Goal: Information Seeking & Learning: Learn about a topic

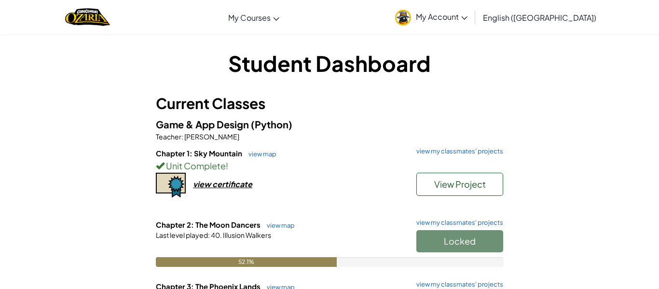
click at [491, 97] on h3 "Current Classes" at bounding box center [329, 104] width 347 height 22
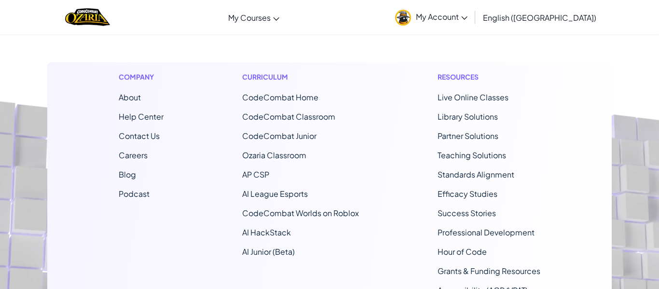
scroll to position [554, 0]
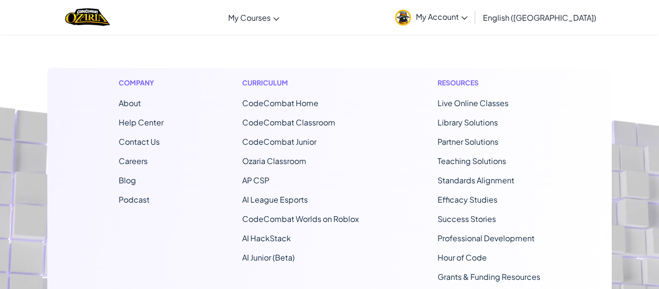
drag, startPoint x: 460, startPoint y: 149, endPoint x: 410, endPoint y: 119, distance: 58.2
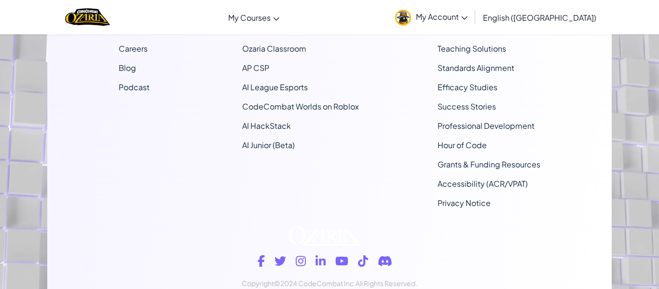
scroll to position [711, 0]
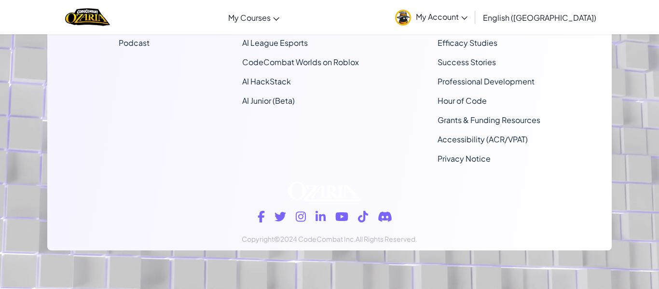
drag, startPoint x: 266, startPoint y: 189, endPoint x: 587, endPoint y: 201, distance: 321.1
click at [587, 201] on div "Copyright ©2024 CodeCombat Inc. All Rights Reserved." at bounding box center [330, 211] width 550 height 78
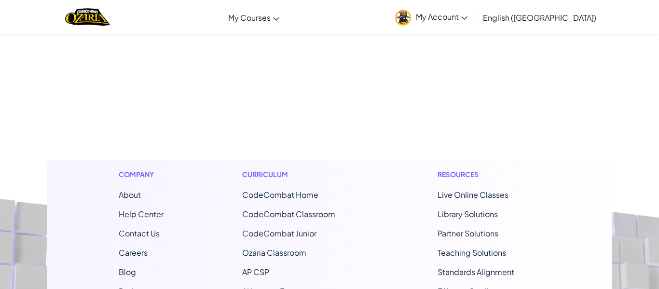
scroll to position [0, 0]
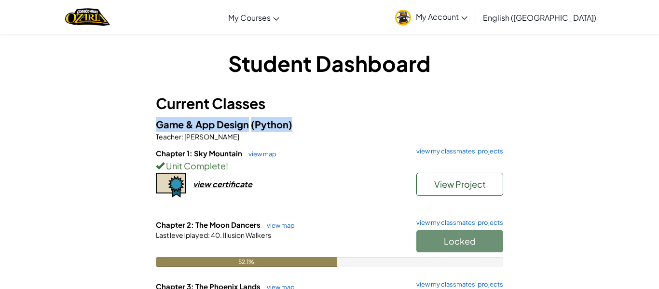
click at [5, 124] on div "Student Dashboard Current Classes Game & App Design (Python) Teacher : [PERSON_…" at bounding box center [329, 255] width 659 height 443
click at [0, 122] on div "Student Dashboard Current Classes Game & App Design (Python) Teacher : MR. MAMM…" at bounding box center [329, 255] width 659 height 443
drag, startPoint x: 0, startPoint y: 123, endPoint x: 93, endPoint y: 75, distance: 104.9
click at [93, 75] on div "Student Dashboard Current Classes Game & App Design (Python) Teacher : MR. MAMM…" at bounding box center [329, 255] width 659 height 443
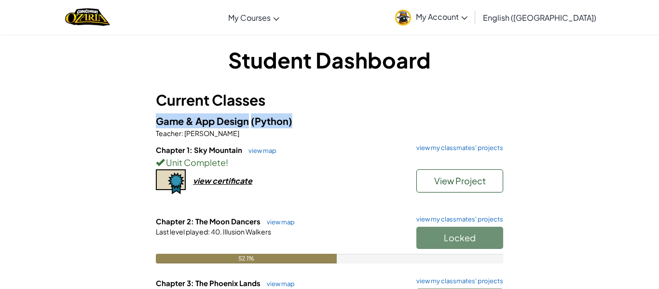
scroll to position [5, 0]
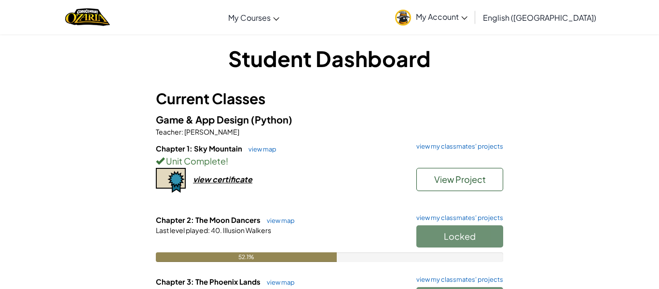
click at [86, 83] on div "Student Dashboard Current Classes Game & App Design (Python) Teacher : MR. MAMM…" at bounding box center [329, 250] width 565 height 414
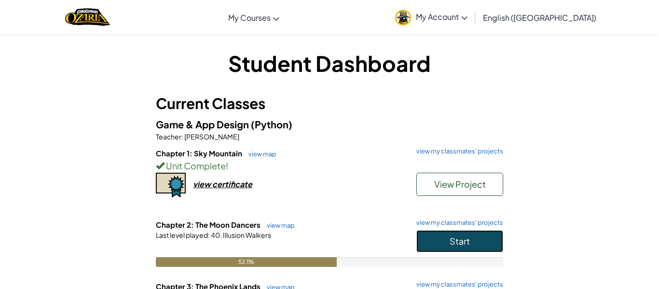
click at [465, 247] on button "Start" at bounding box center [459, 241] width 87 height 22
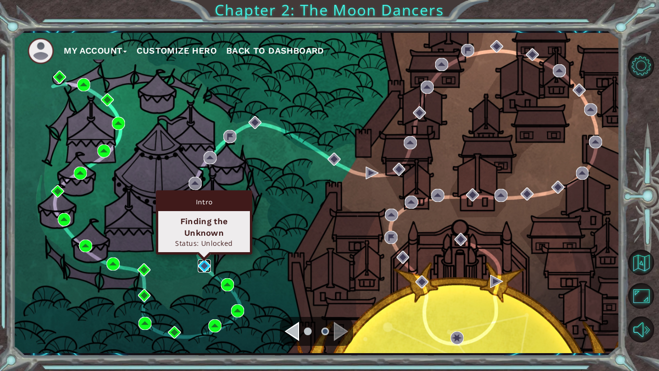
click at [205, 266] on img at bounding box center [204, 265] width 13 height 13
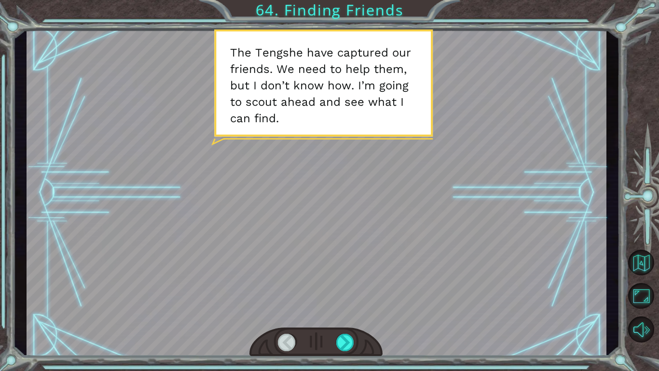
click at [345, 289] on div at bounding box center [345, 341] width 18 height 17
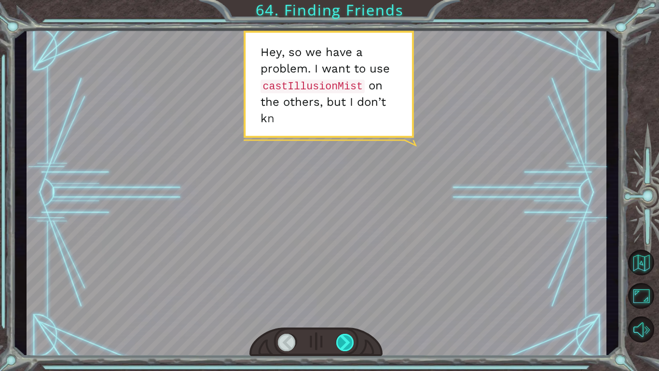
click at [342, 289] on div at bounding box center [345, 341] width 18 height 17
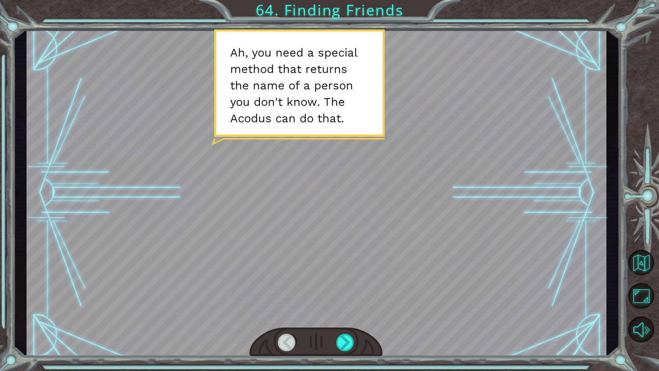
click at [342, 289] on div at bounding box center [315, 341] width 133 height 29
click at [341, 289] on div at bounding box center [345, 341] width 18 height 17
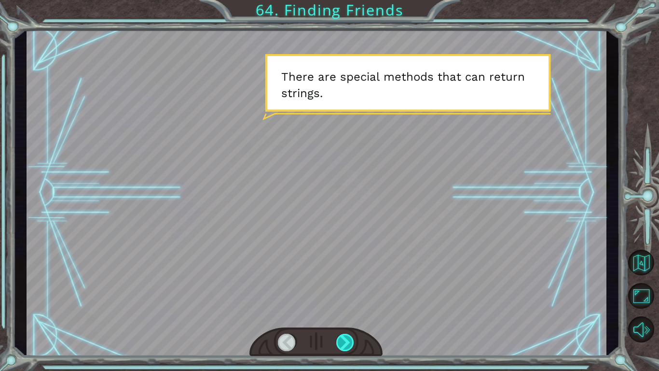
click at [342, 289] on div at bounding box center [345, 341] width 18 height 17
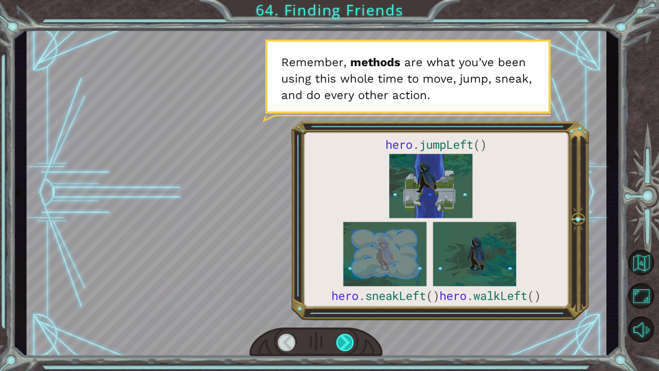
click at [338, 289] on div at bounding box center [345, 341] width 18 height 17
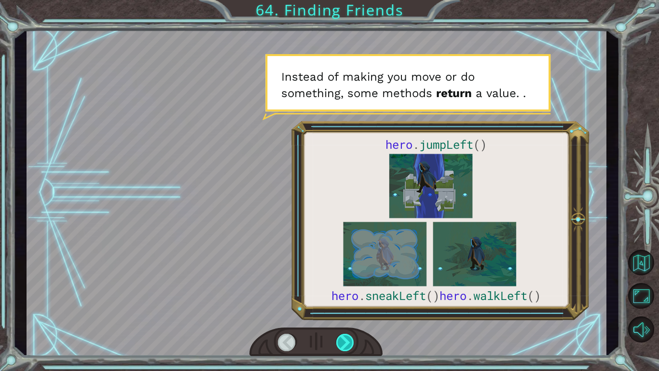
click at [337, 289] on div at bounding box center [345, 341] width 18 height 17
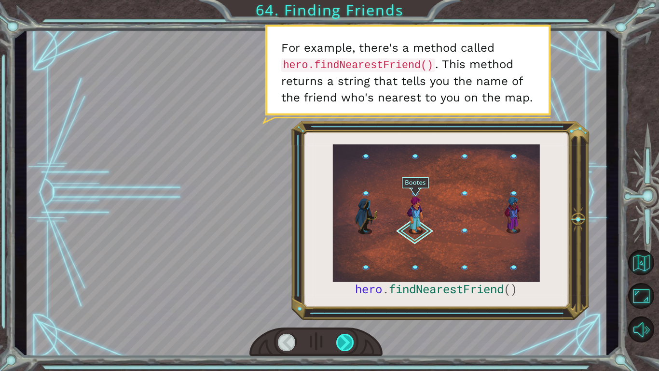
click at [340, 289] on div at bounding box center [345, 341] width 18 height 17
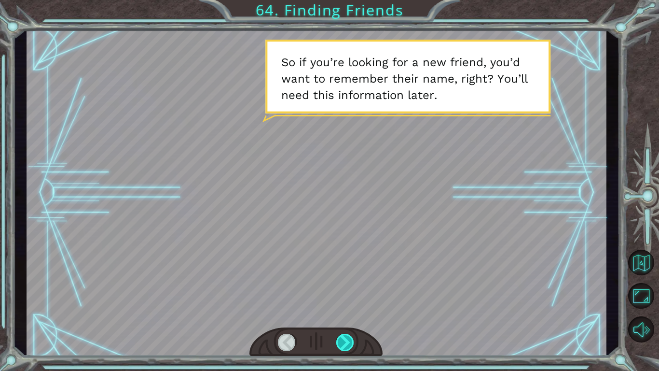
click at [339, 289] on div at bounding box center [345, 341] width 18 height 17
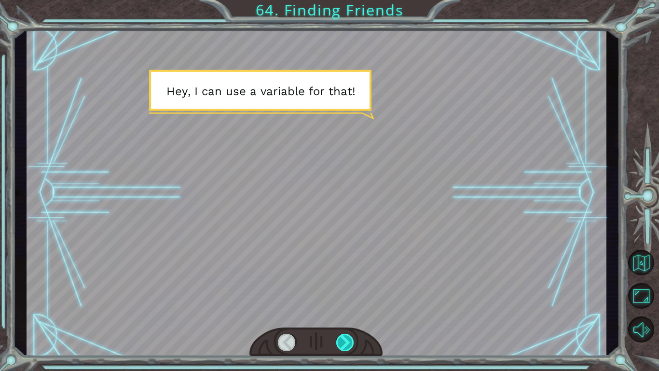
click at [339, 289] on div at bounding box center [345, 341] width 18 height 17
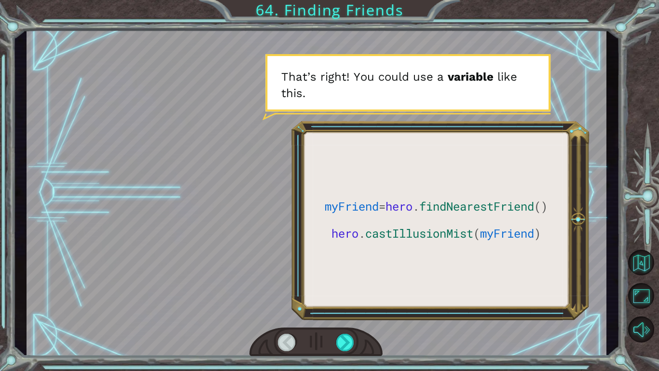
click at [335, 289] on div at bounding box center [315, 341] width 133 height 29
click at [339, 289] on div at bounding box center [345, 341] width 18 height 17
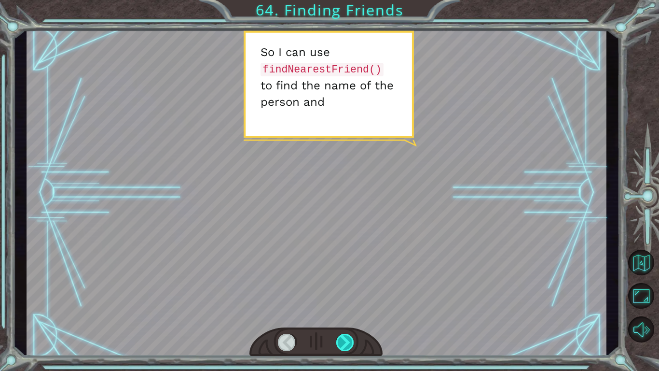
click at [338, 289] on div at bounding box center [345, 341] width 18 height 17
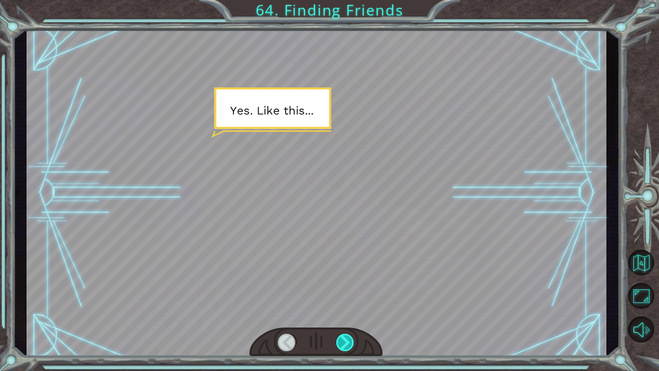
click at [338, 289] on div at bounding box center [345, 341] width 18 height 17
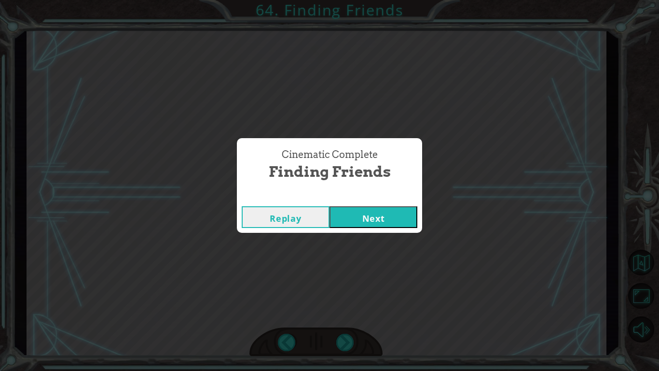
click at [362, 210] on button "Next" at bounding box center [374, 217] width 88 height 22
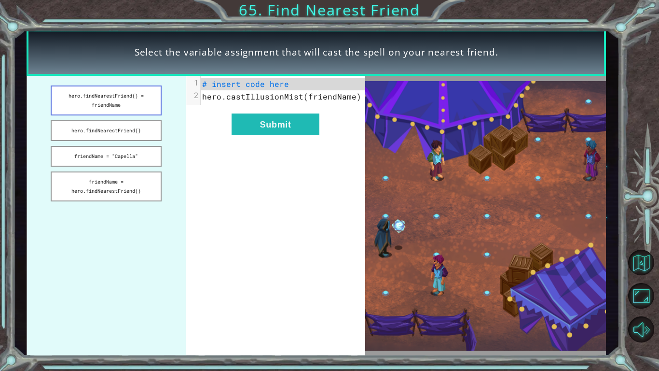
click at [136, 115] on ul "hero.findNearestFriend() = friendName hero.findNearestFriend() friendName = "Ca…" at bounding box center [107, 216] width 160 height 280
click at [138, 114] on button "hero.findNearestFriend() = friendName" at bounding box center [106, 100] width 111 height 30
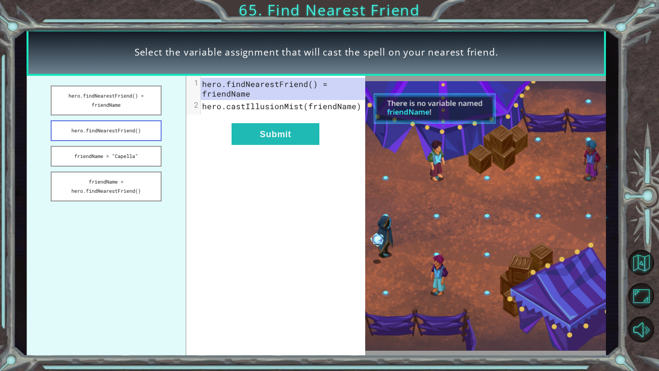
drag, startPoint x: 131, startPoint y: 129, endPoint x: 133, endPoint y: 140, distance: 11.3
click at [131, 134] on button "hero.findNearestFriend()" at bounding box center [106, 130] width 111 height 21
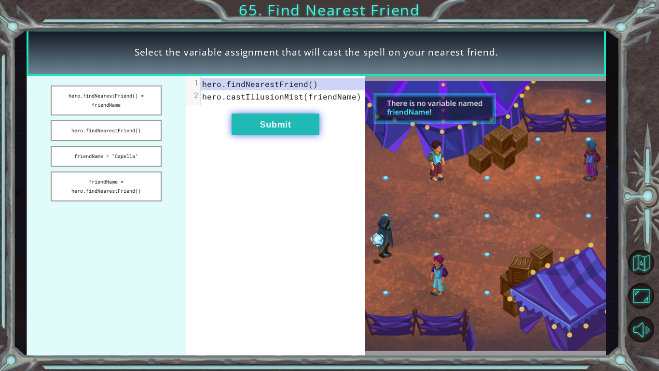
click at [256, 130] on button "Submit" at bounding box center [276, 124] width 88 height 22
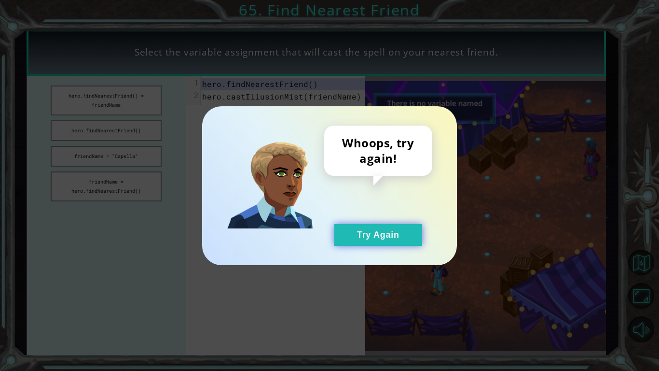
click at [378, 238] on button "Try Again" at bounding box center [378, 235] width 88 height 22
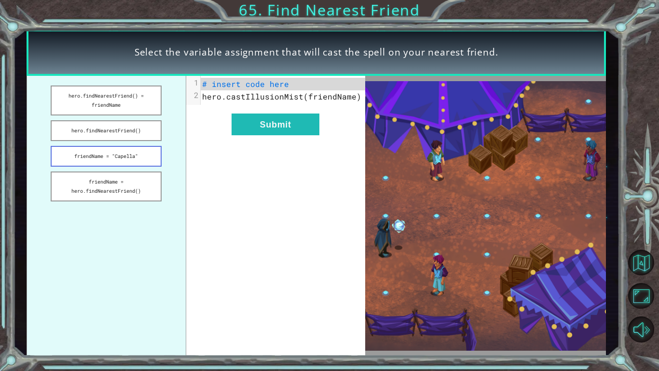
click at [132, 153] on button "friendName = "Capella"" at bounding box center [106, 156] width 111 height 21
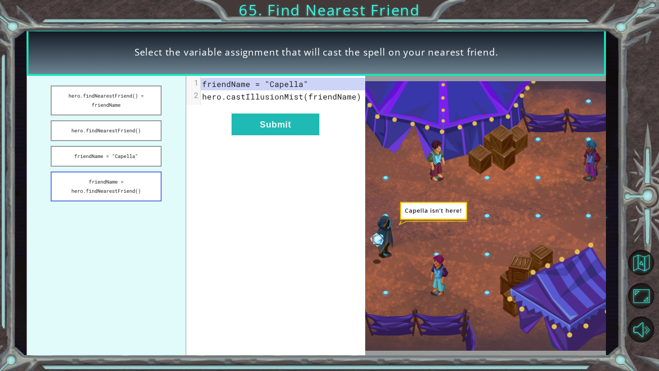
drag, startPoint x: 135, startPoint y: 172, endPoint x: 140, endPoint y: 185, distance: 14.3
click at [136, 173] on button "friendName = hero.findNearestFriend()" at bounding box center [106, 186] width 111 height 30
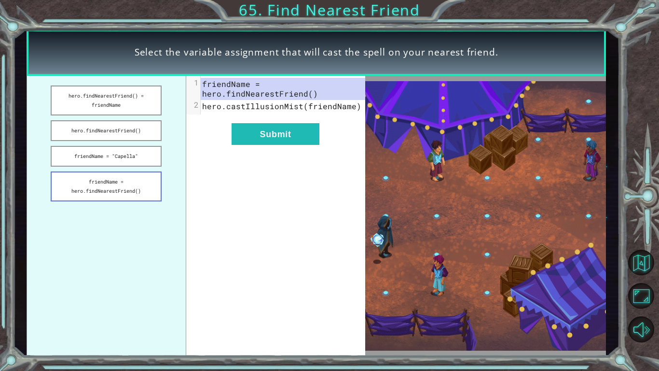
click at [138, 188] on button "friendName = hero.findNearestFriend()" at bounding box center [106, 186] width 111 height 30
click at [104, 103] on button "hero.findNearestFriend() = friendName" at bounding box center [106, 100] width 111 height 30
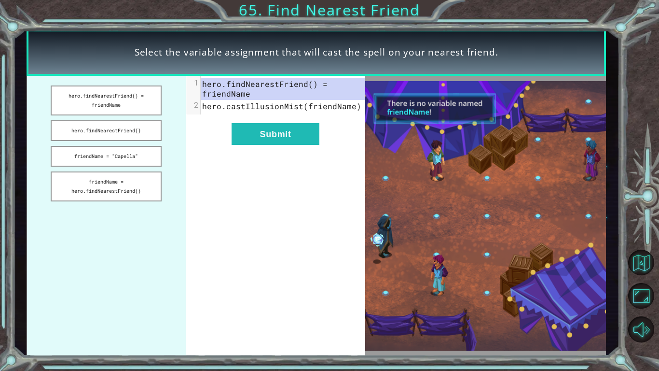
click at [126, 171] on button "friendName = hero.findNearestFriend()" at bounding box center [106, 186] width 111 height 30
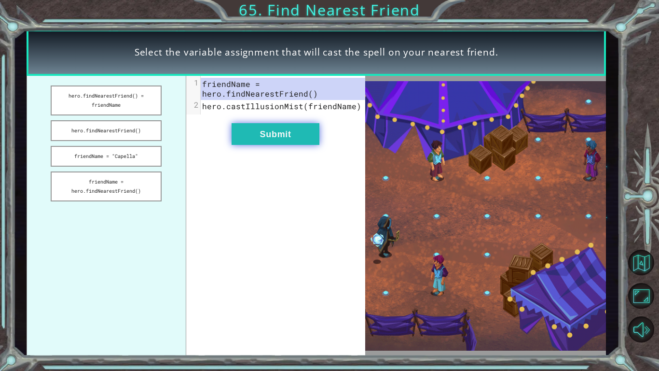
click at [249, 141] on button "Submit" at bounding box center [276, 134] width 88 height 22
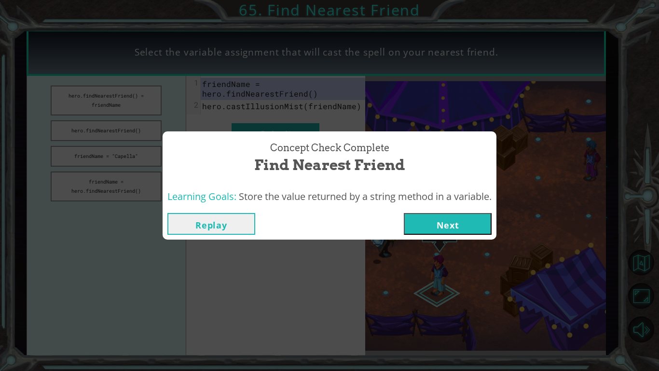
click at [448, 229] on button "Next" at bounding box center [448, 224] width 88 height 22
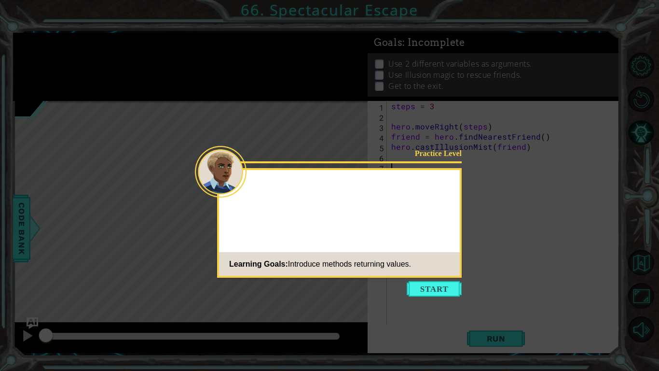
click at [435, 288] on button "Start" at bounding box center [434, 288] width 55 height 15
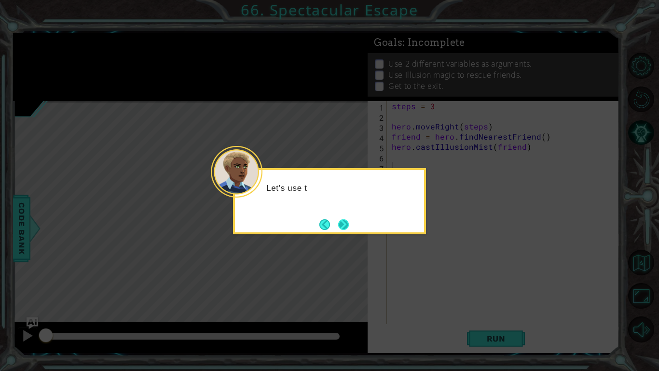
click at [345, 223] on button "Next" at bounding box center [343, 224] width 11 height 11
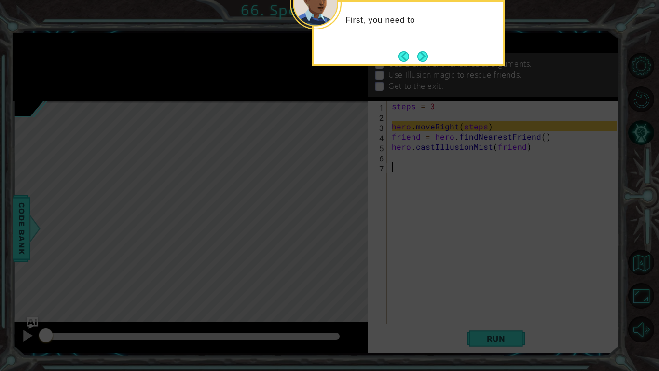
click at [421, 53] on button "Next" at bounding box center [422, 56] width 11 height 11
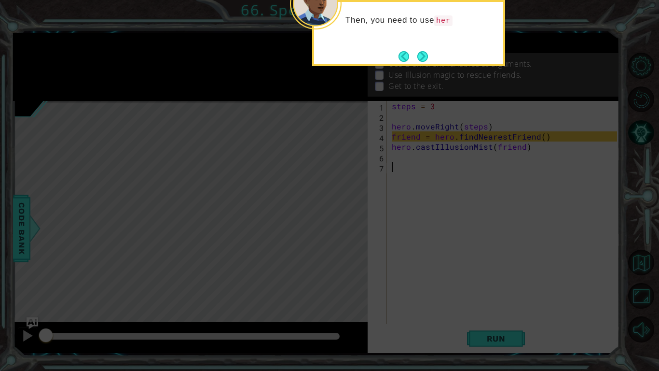
click at [433, 54] on div "Then, you need to use her" at bounding box center [408, 33] width 193 height 66
click at [427, 52] on button "Next" at bounding box center [422, 56] width 11 height 11
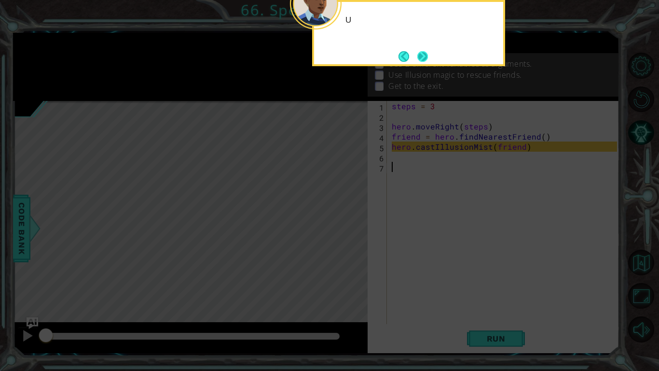
click at [417, 58] on button "Next" at bounding box center [422, 56] width 11 height 11
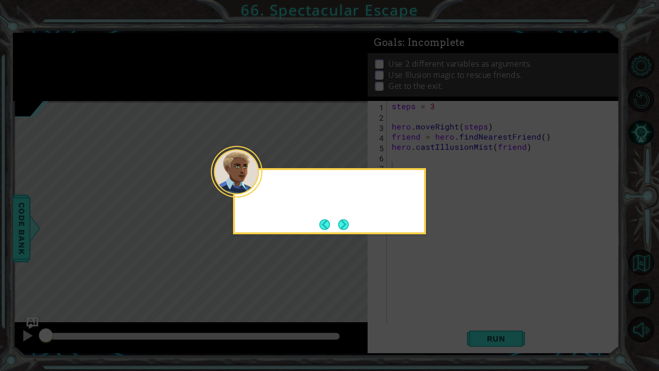
click at [415, 58] on icon at bounding box center [329, 185] width 659 height 371
drag, startPoint x: 334, startPoint y: 232, endPoint x: 341, endPoint y: 224, distance: 10.2
click at [338, 229] on div "Then head to" at bounding box center [329, 201] width 193 height 66
click at [344, 222] on button "Next" at bounding box center [343, 224] width 11 height 11
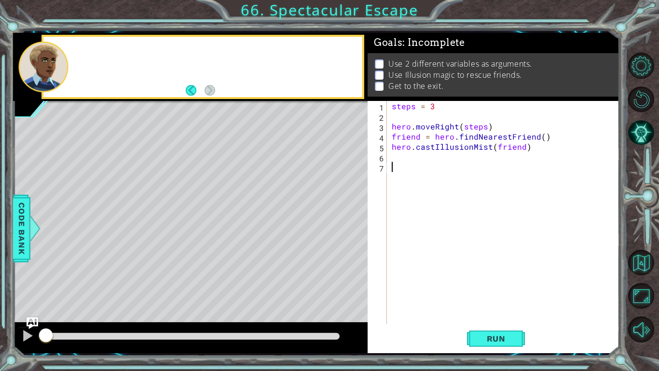
click at [344, 221] on div "Level Map" at bounding box center [236, 243] width 446 height 284
drag, startPoint x: 488, startPoint y: 345, endPoint x: 495, endPoint y: 348, distance: 7.8
click at [493, 289] on button "Run" at bounding box center [496, 338] width 58 height 25
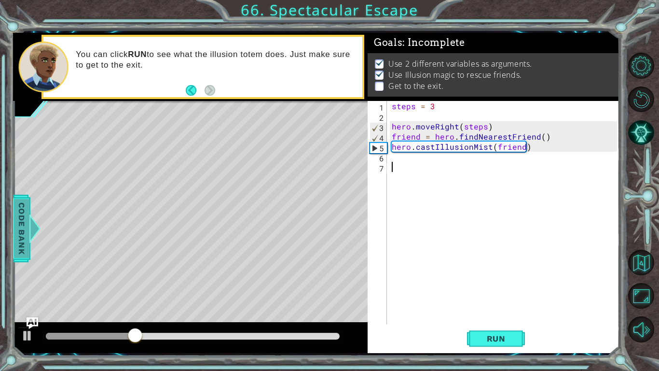
click at [16, 216] on span "Code Bank" at bounding box center [21, 227] width 15 height 59
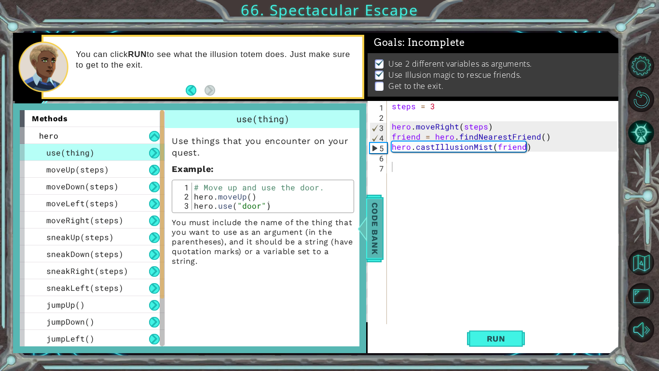
click at [371, 225] on span "Code Bank" at bounding box center [374, 227] width 15 height 59
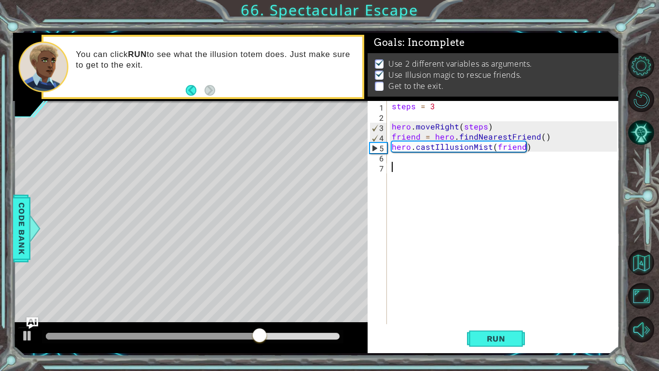
click at [413, 177] on div "steps = 3 hero . moveRight ( steps ) friend = hero . findNearestFriend ( ) hero…" at bounding box center [506, 222] width 232 height 243
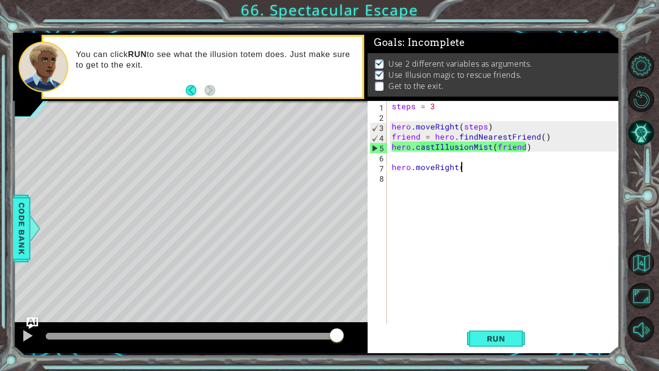
scroll to position [0, 4]
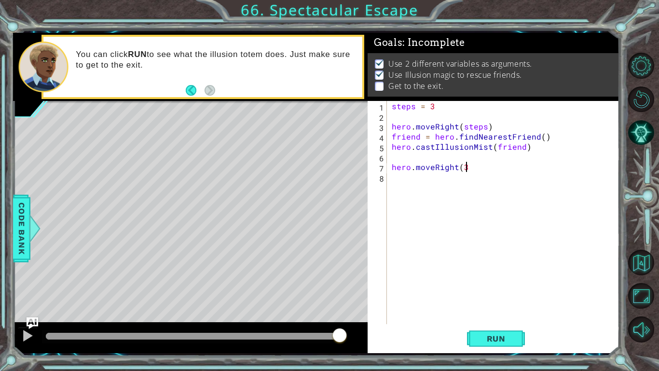
type textarea "hero.moveRight(3)"
click at [498, 289] on button "Run" at bounding box center [496, 338] width 58 height 25
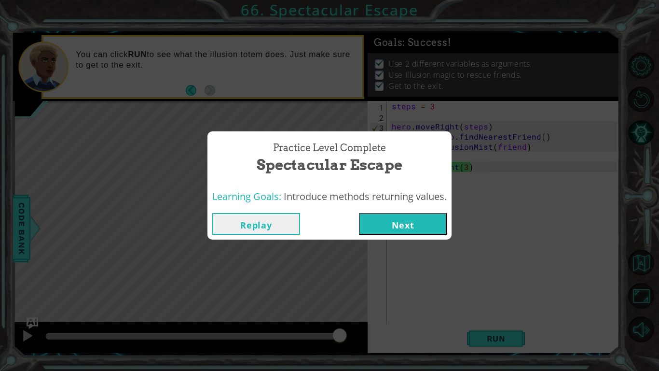
click at [390, 226] on button "Next" at bounding box center [403, 224] width 88 height 22
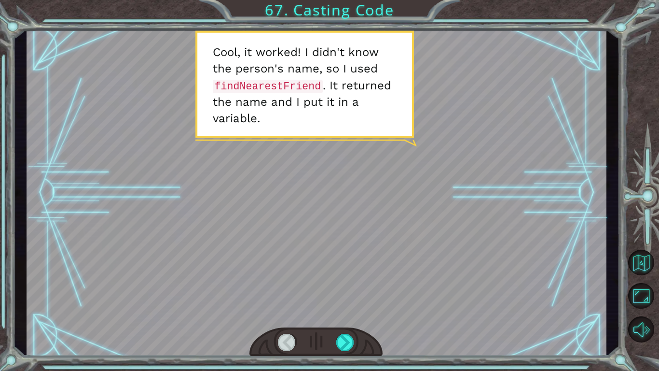
click at [332, 289] on div at bounding box center [315, 341] width 133 height 29
click at [334, 289] on div at bounding box center [315, 341] width 133 height 29
click at [338, 289] on div at bounding box center [345, 341] width 18 height 17
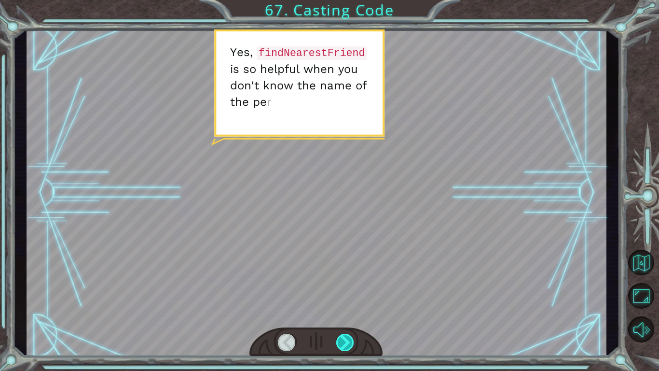
click at [341, 289] on div at bounding box center [345, 341] width 18 height 17
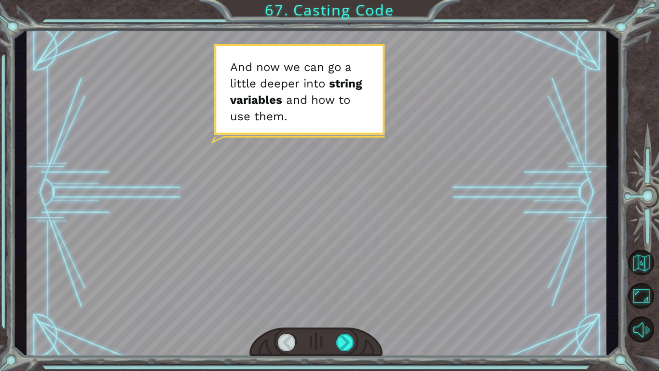
click at [334, 289] on div at bounding box center [315, 341] width 133 height 29
click at [337, 289] on div at bounding box center [345, 341] width 18 height 17
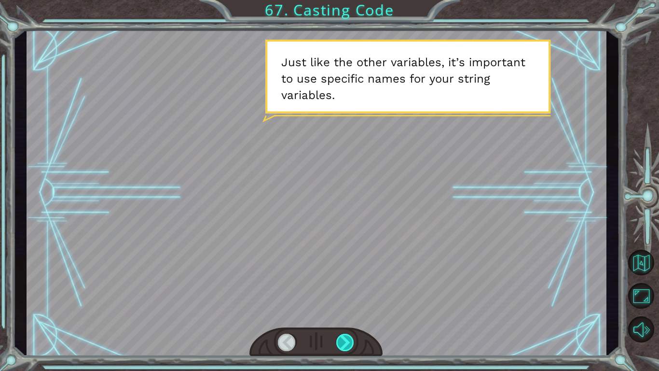
click at [337, 289] on div at bounding box center [345, 341] width 18 height 17
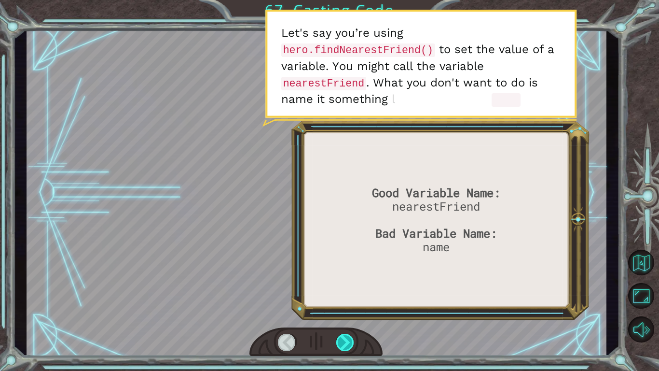
click at [337, 289] on div at bounding box center [345, 341] width 18 height 17
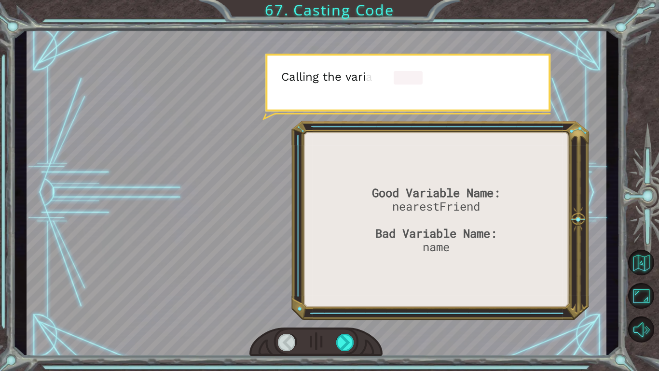
click at [331, 289] on div at bounding box center [315, 341] width 133 height 29
click at [332, 289] on div at bounding box center [315, 341] width 133 height 29
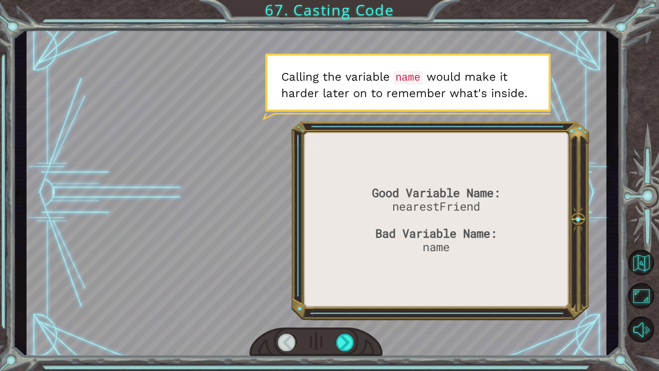
drag, startPoint x: 323, startPoint y: 349, endPoint x: 334, endPoint y: 352, distance: 11.9
click at [325, 289] on div at bounding box center [315, 341] width 133 height 29
click at [336, 289] on div at bounding box center [315, 341] width 133 height 29
click at [350, 289] on div at bounding box center [345, 341] width 18 height 17
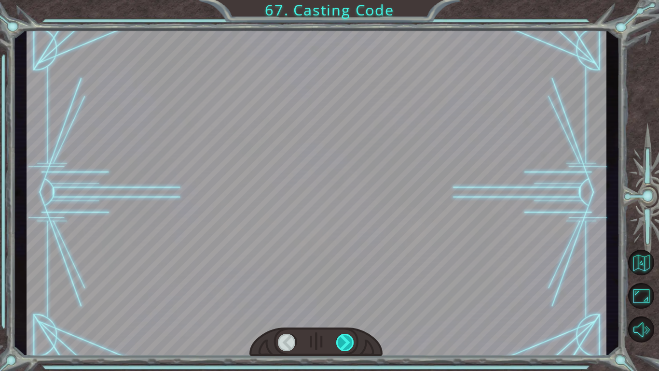
click at [350, 289] on div at bounding box center [345, 341] width 18 height 17
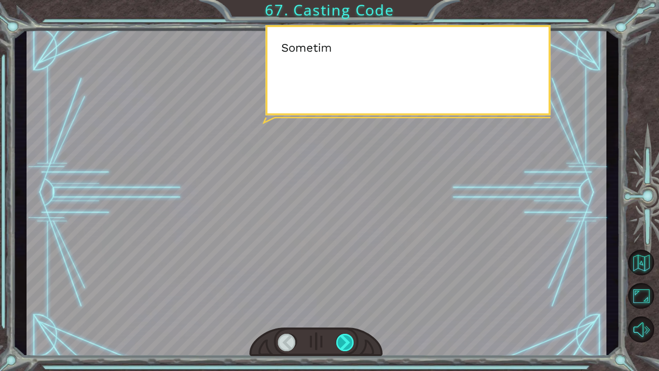
click at [350, 289] on div at bounding box center [345, 341] width 18 height 17
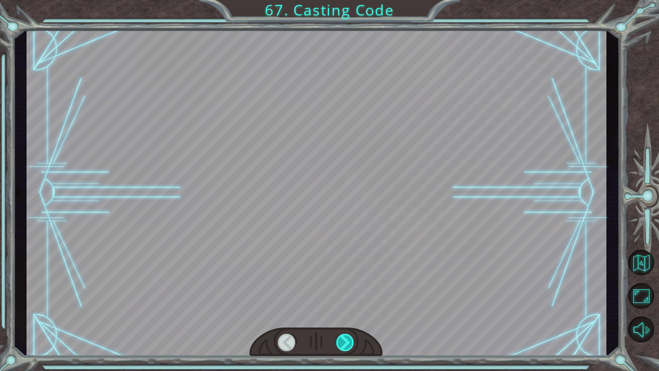
click at [350, 289] on div at bounding box center [345, 341] width 18 height 17
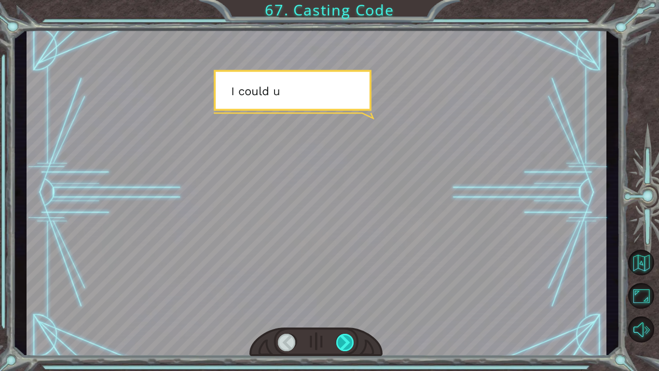
click at [350, 289] on div at bounding box center [345, 341] width 18 height 17
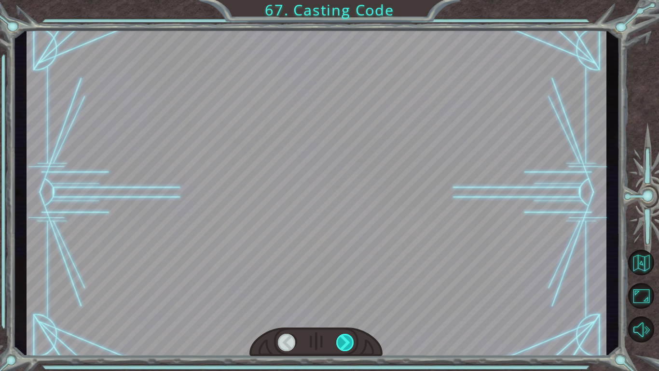
click at [350, 289] on div at bounding box center [345, 341] width 18 height 17
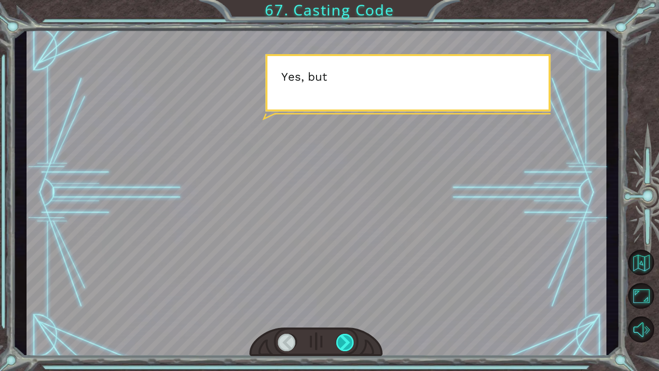
click at [350, 289] on div at bounding box center [345, 341] width 18 height 17
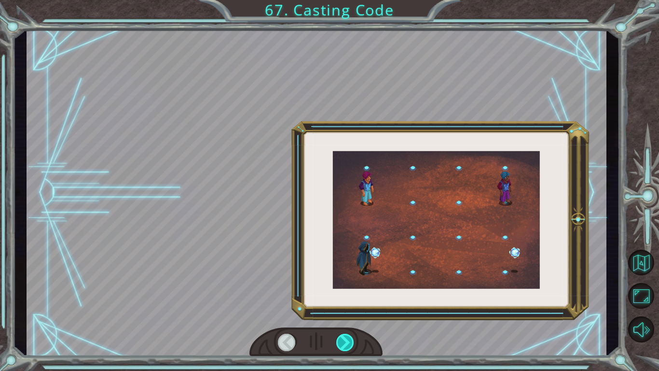
click at [350, 289] on div at bounding box center [345, 341] width 18 height 17
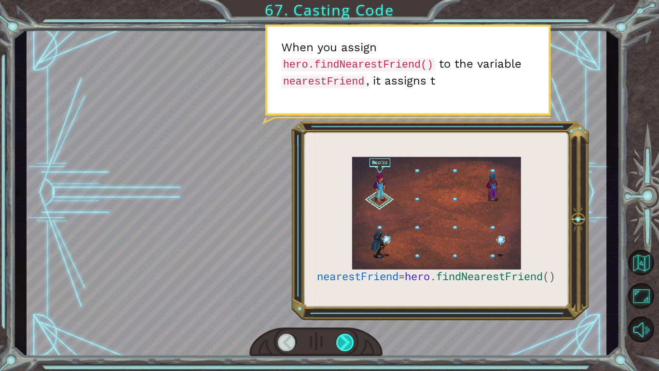
click at [350, 289] on div at bounding box center [345, 341] width 18 height 17
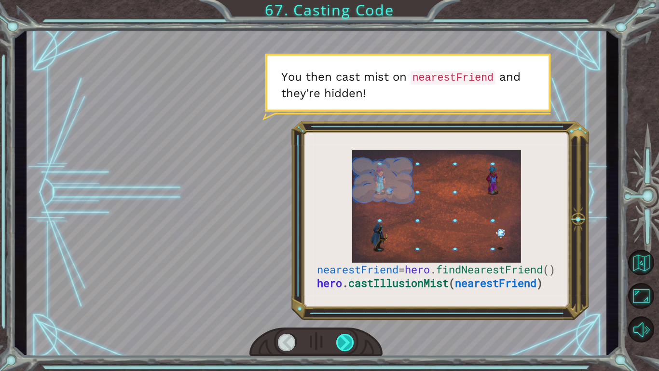
click at [347, 289] on div at bounding box center [345, 341] width 18 height 17
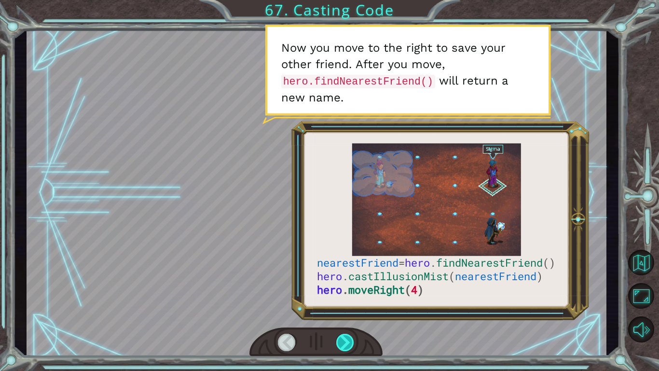
click at [345, 289] on div at bounding box center [345, 341] width 18 height 17
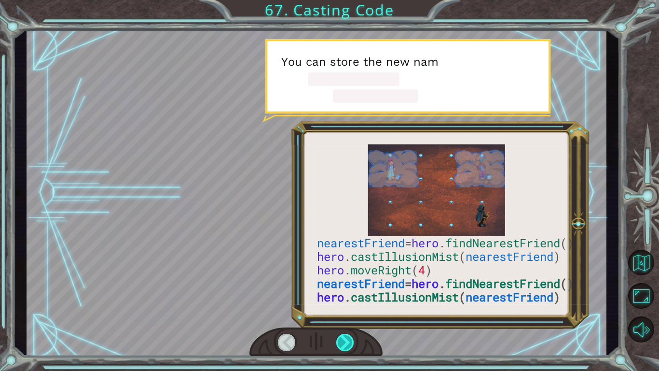
click at [350, 289] on div at bounding box center [345, 341] width 18 height 17
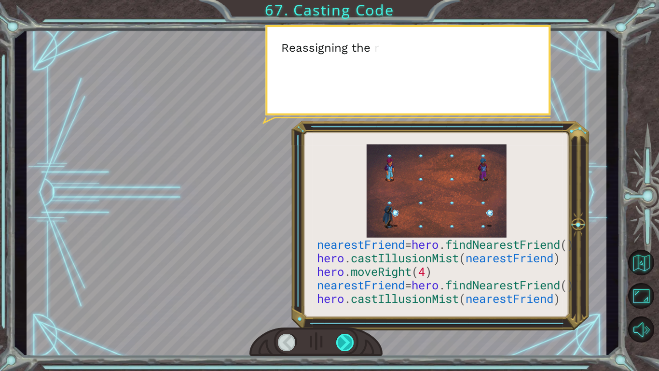
click at [351, 289] on div at bounding box center [345, 341] width 18 height 17
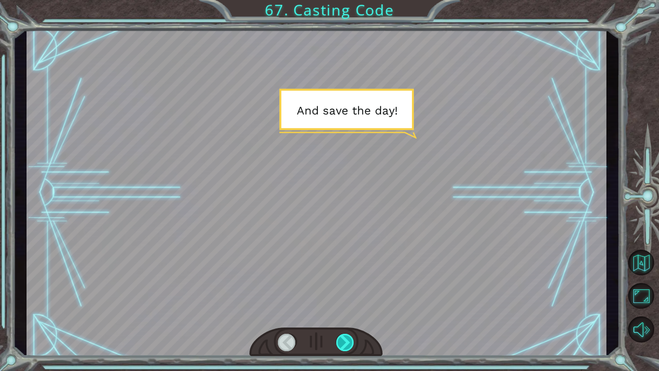
click at [348, 289] on div at bounding box center [345, 341] width 18 height 17
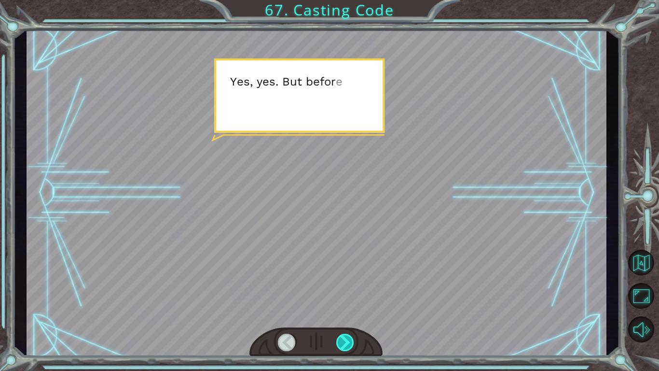
click at [343, 289] on div at bounding box center [345, 341] width 18 height 17
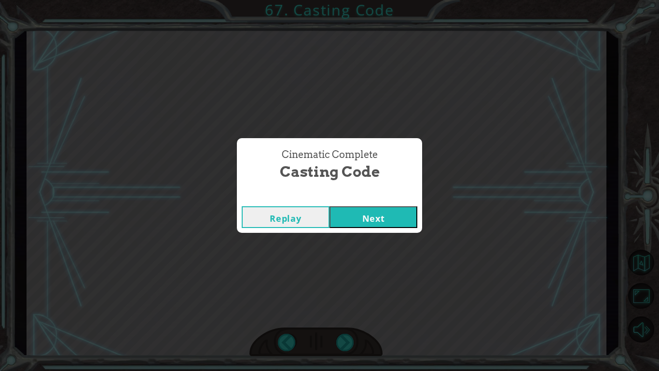
click at [340, 289] on div "Cinematic Complete Casting Code Replay Next" at bounding box center [329, 185] width 659 height 371
drag, startPoint x: 352, startPoint y: 216, endPoint x: 356, endPoint y: 211, distance: 6.6
click at [354, 212] on button "Next" at bounding box center [374, 217] width 88 height 22
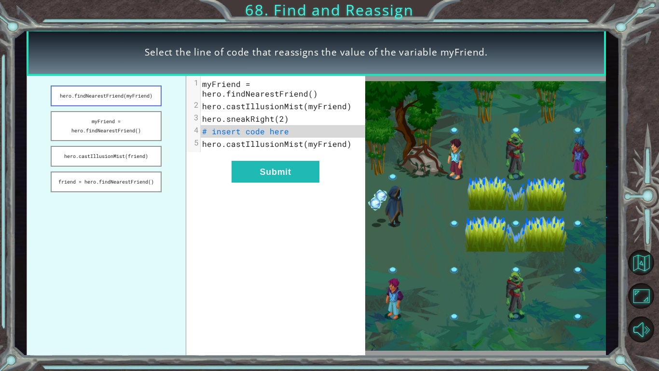
click at [132, 96] on button "hero.findNearestFriend(myFriend)" at bounding box center [106, 95] width 111 height 21
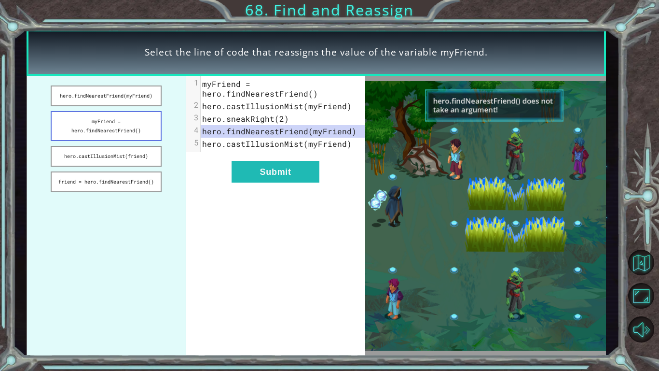
click at [145, 116] on button "myFriend = hero.findNearestFriend()" at bounding box center [106, 126] width 111 height 30
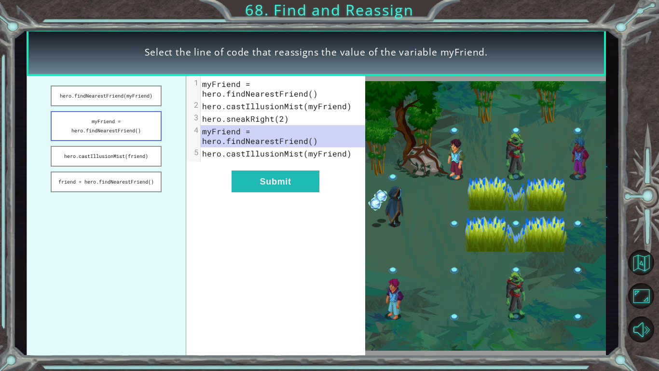
click at [142, 140] on button "myFriend = hero.findNearestFriend()" at bounding box center [106, 126] width 111 height 30
click at [135, 160] on button "hero.castIllusionMist(friend)" at bounding box center [106, 156] width 111 height 21
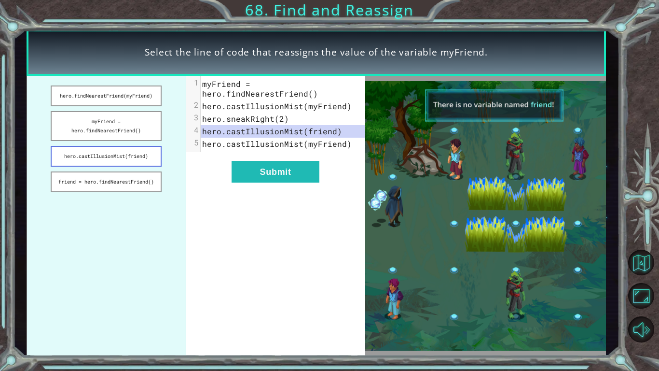
click at [118, 162] on button "hero.castIllusionMist(friend)" at bounding box center [106, 156] width 111 height 21
click at [129, 183] on button "friend = hero.findNearestFriend()" at bounding box center [106, 181] width 111 height 21
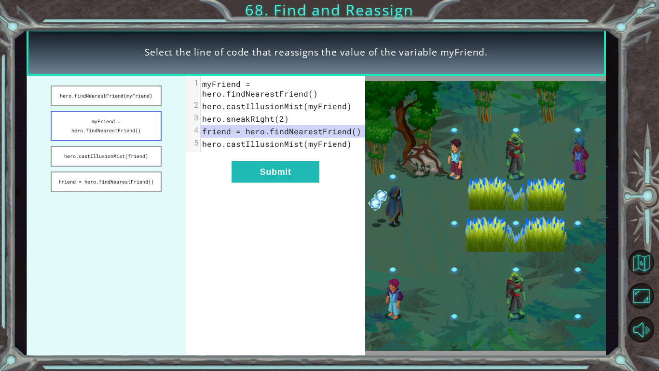
click at [125, 124] on button "myFriend = hero.findNearestFriend()" at bounding box center [106, 126] width 111 height 30
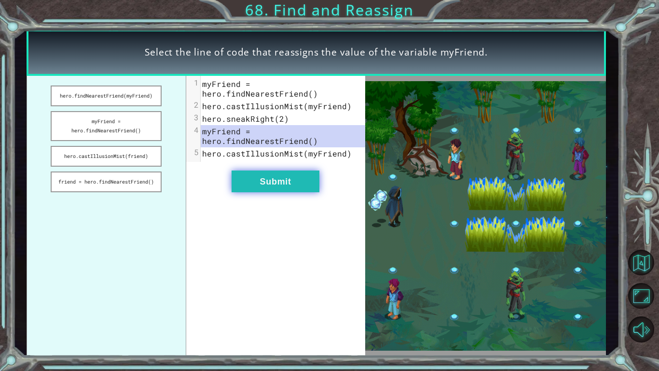
click at [243, 181] on button "Submit" at bounding box center [276, 181] width 88 height 22
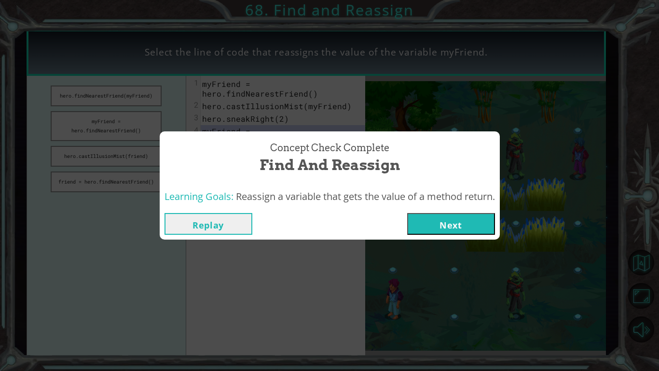
click at [448, 230] on button "Next" at bounding box center [451, 224] width 88 height 22
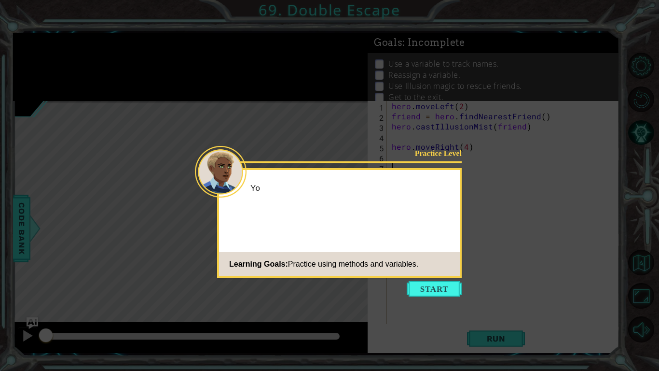
click at [413, 289] on icon at bounding box center [329, 185] width 659 height 371
click at [419, 289] on button "Start" at bounding box center [434, 288] width 55 height 15
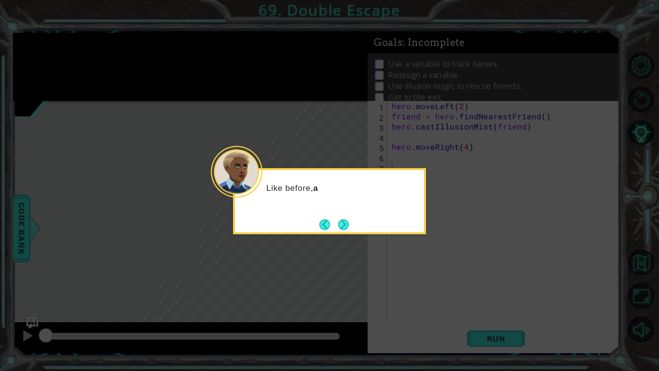
click at [353, 214] on div "Like before, a" at bounding box center [329, 201] width 193 height 66
click at [349, 219] on button "Next" at bounding box center [343, 224] width 11 height 11
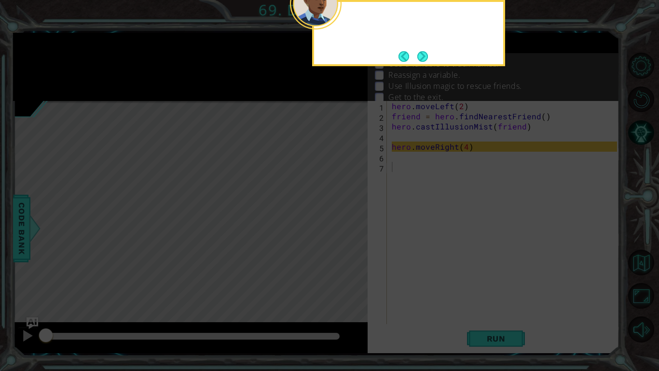
click at [348, 219] on icon at bounding box center [329, 59] width 659 height 621
click at [427, 58] on button "Next" at bounding box center [422, 56] width 11 height 11
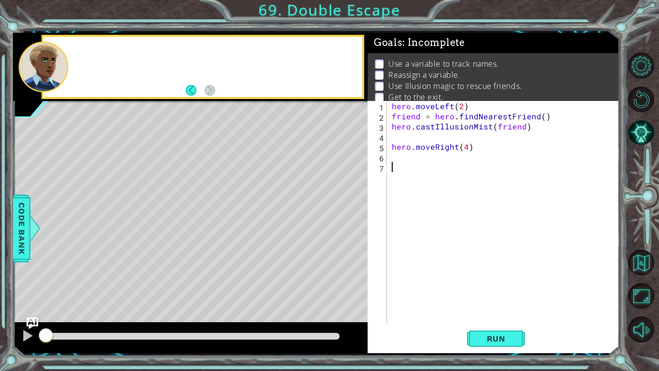
click at [427, 58] on p "Use а variable to track names." at bounding box center [443, 63] width 110 height 11
drag, startPoint x: 427, startPoint y: 58, endPoint x: 369, endPoint y: 102, distance: 72.7
click at [427, 59] on p "Use а variable to track names." at bounding box center [443, 63] width 110 height 11
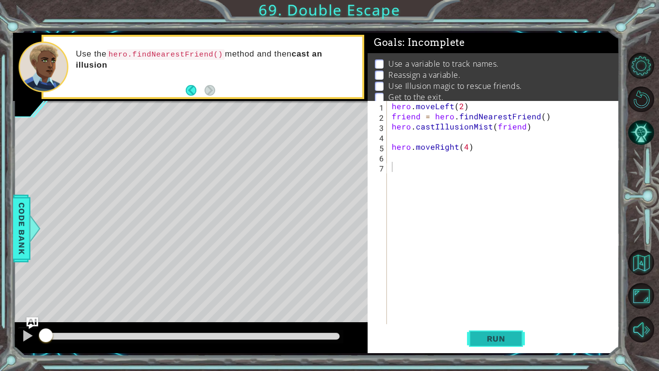
click at [497, 289] on button "Run" at bounding box center [496, 338] width 58 height 25
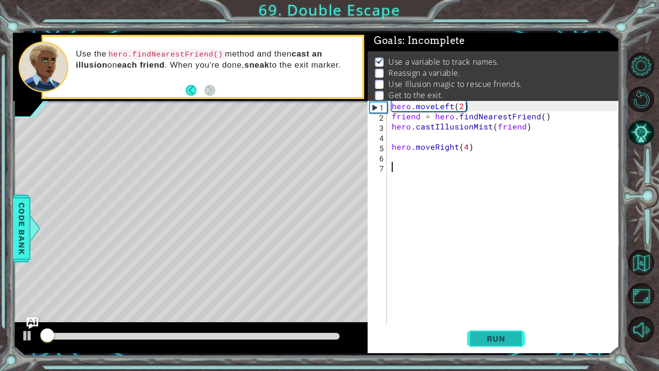
scroll to position [3, 0]
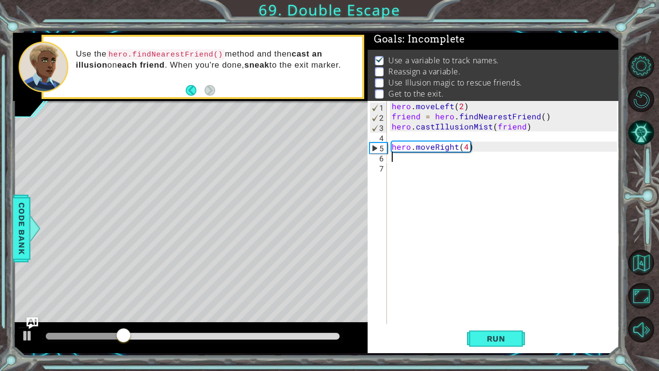
click at [450, 160] on div "hero . moveLeft ( 2 ) friend = hero . findNearestFriend ( ) hero . castIllusion…" at bounding box center [506, 222] width 232 height 243
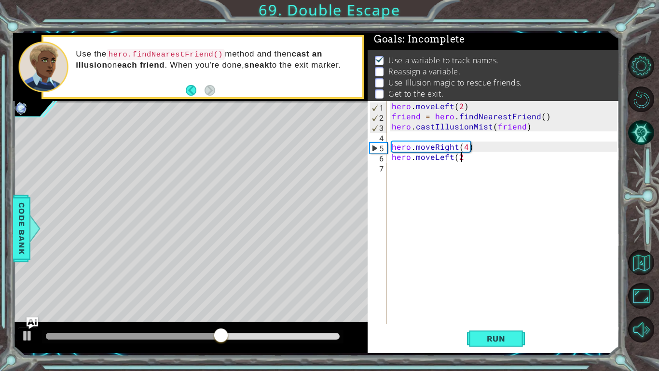
type textarea "hero.moveLeft(2)"
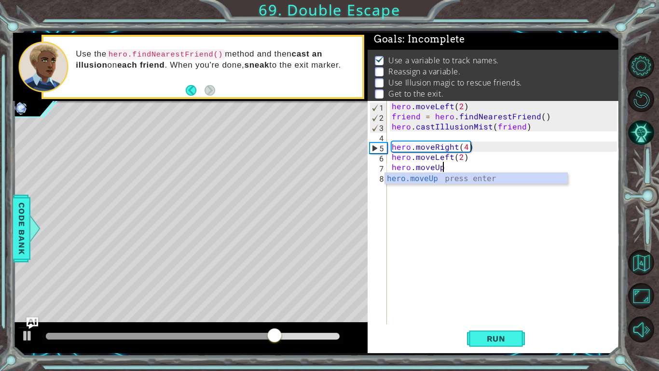
scroll to position [0, 3]
type textarea "hero.moveUp(4)"
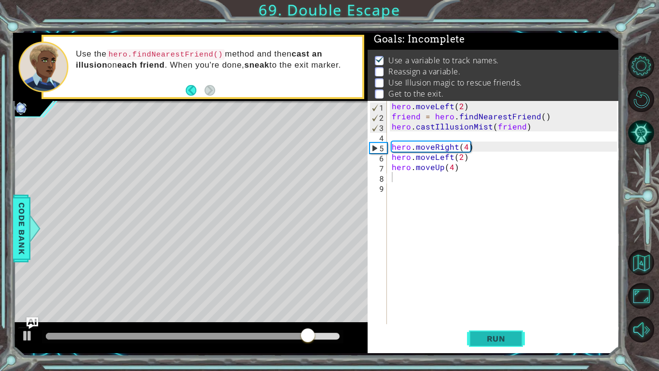
click at [504, 289] on span "Run" at bounding box center [496, 338] width 38 height 10
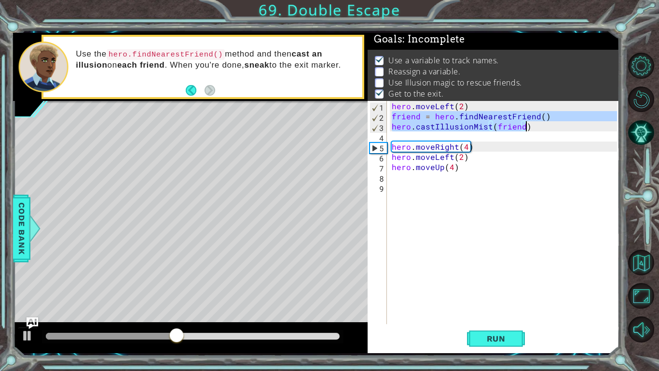
drag, startPoint x: 390, startPoint y: 116, endPoint x: 533, endPoint y: 124, distance: 143.0
click at [533, 124] on div "hero . moveLeft ( 2 ) friend = hero . findNearestFriend ( ) hero . castIllusion…" at bounding box center [506, 222] width 232 height 243
type textarea "friend = hero.findNearestFriend() hero.castIllusionMist(friend)"
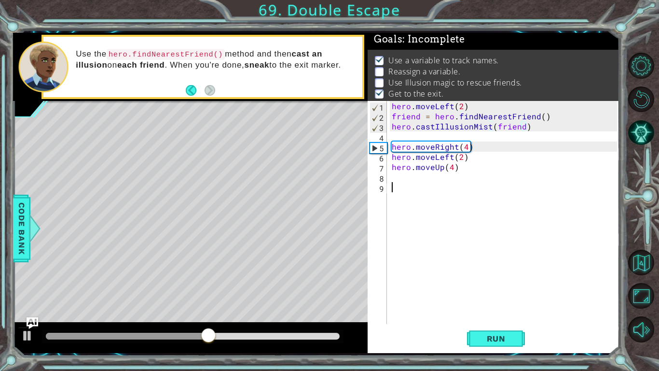
click at [476, 189] on div "hero . moveLeft ( 2 ) friend = hero . findNearestFriend ( ) hero . castIllusion…" at bounding box center [506, 222] width 232 height 243
paste textarea "hero.castIllusionMist(friend)"
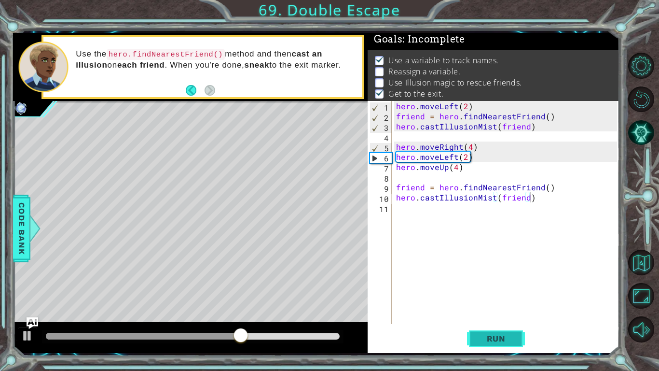
drag, startPoint x: 477, startPoint y: 337, endPoint x: 483, endPoint y: 333, distance: 6.7
click at [483, 289] on span "Run" at bounding box center [496, 338] width 38 height 10
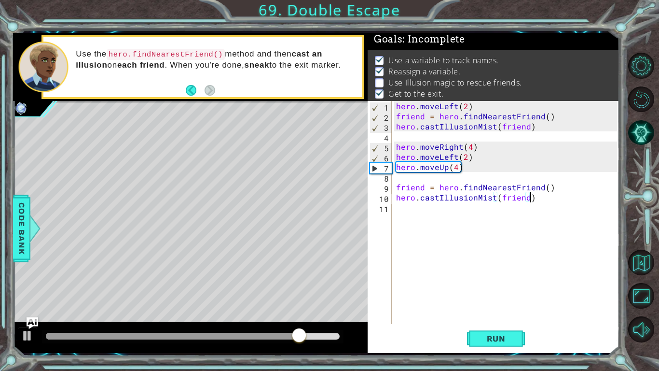
drag, startPoint x: 468, startPoint y: 156, endPoint x: 470, endPoint y: 151, distance: 6.5
click at [468, 155] on div "hero . moveLeft ( 2 ) friend = hero . findNearestFriend ( ) hero . castIllusion…" at bounding box center [508, 222] width 228 height 243
click at [480, 147] on div "hero . moveLeft ( 2 ) friend = hero . findNearestFriend ( ) hero . castIllusion…" at bounding box center [508, 222] width 228 height 243
type textarea "hero.moveRight(4)"
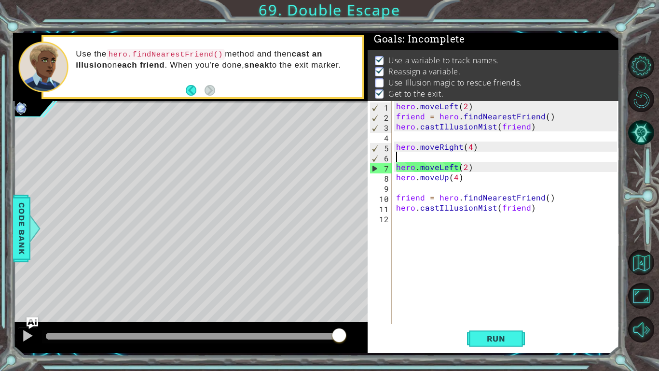
paste textarea "hero.castIllusionMist(friend)"
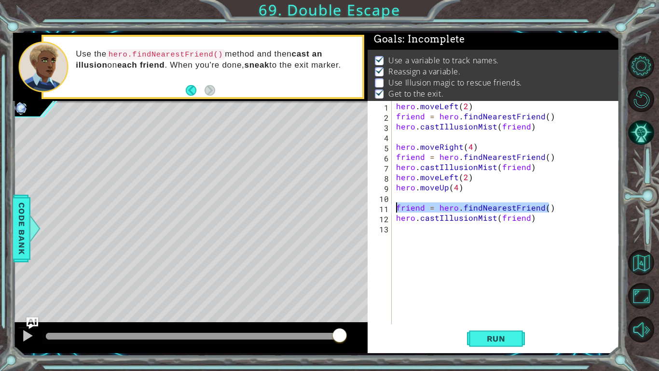
drag, startPoint x: 554, startPoint y: 203, endPoint x: 414, endPoint y: 245, distance: 146.4
click at [392, 221] on div "hero.castIllusionMist(friend) 1 2 3 4 5 6 7 8 9 10 11 12 13 hero . moveLeft ( 2…" at bounding box center [492, 212] width 249 height 223
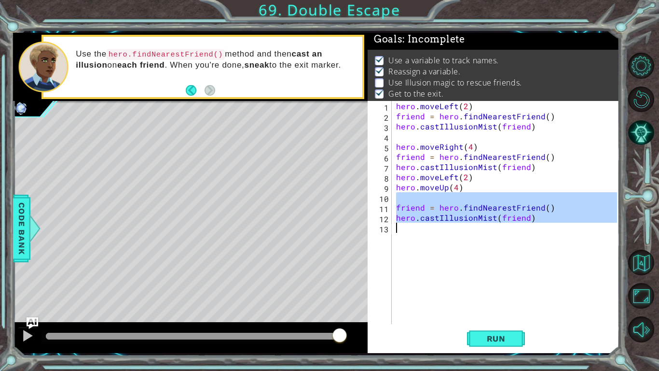
drag, startPoint x: 396, startPoint y: 203, endPoint x: 501, endPoint y: 268, distance: 124.0
click at [497, 235] on div "hero . moveLeft ( 2 ) friend = hero . findNearestFriend ( ) hero . castIllusion…" at bounding box center [508, 222] width 228 height 243
type textarea "hero.castIllusionMist(friend)"
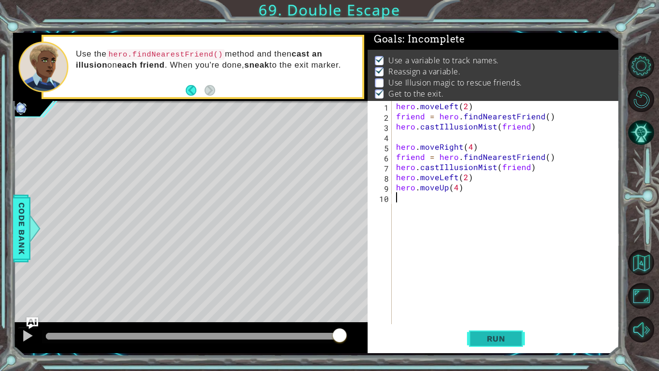
click at [500, 289] on span "Run" at bounding box center [496, 338] width 38 height 10
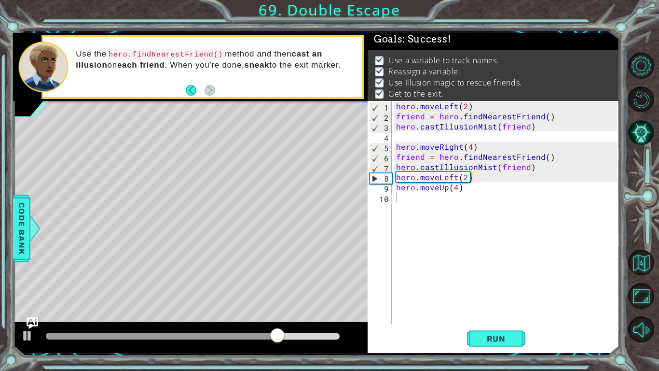
drag, startPoint x: 293, startPoint y: 327, endPoint x: 290, endPoint y: 331, distance: 5.5
click at [290, 289] on div at bounding box center [190, 337] width 355 height 31
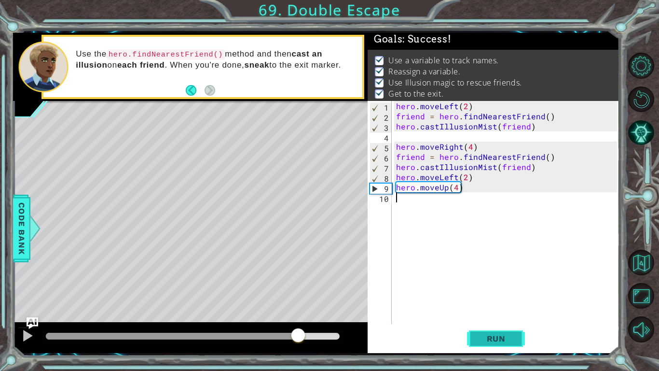
drag, startPoint x: 294, startPoint y: 333, endPoint x: 509, endPoint y: 327, distance: 214.8
click at [525, 289] on div "1 ההההההההההההההההההההההההההההההההההההההההההההההההההההההההההההההההההההההההההההה…" at bounding box center [316, 193] width 607 height 320
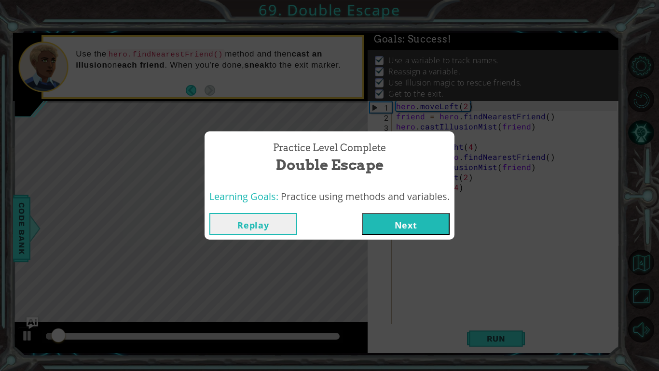
drag, startPoint x: 417, startPoint y: 231, endPoint x: 427, endPoint y: 232, distance: 9.7
click at [427, 232] on button "Next" at bounding box center [406, 224] width 88 height 22
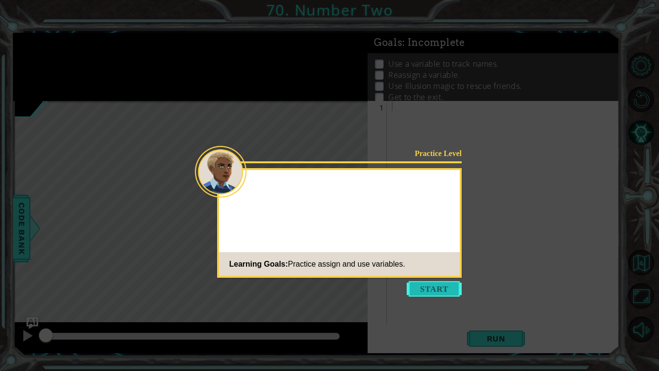
drag, startPoint x: 423, startPoint y: 304, endPoint x: 422, endPoint y: 290, distance: 14.0
click at [422, 289] on icon at bounding box center [329, 185] width 659 height 371
click at [425, 288] on button "Start" at bounding box center [434, 288] width 55 height 15
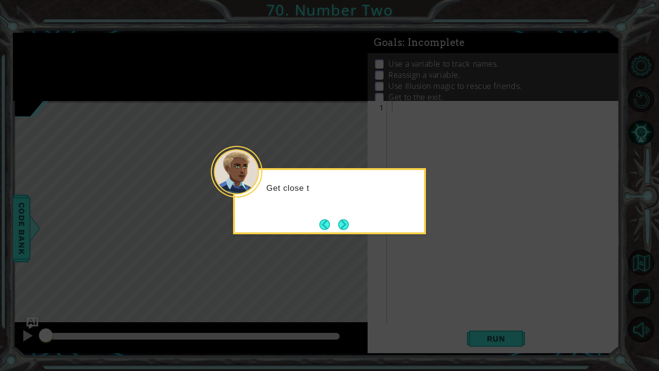
click at [350, 238] on icon at bounding box center [329, 185] width 659 height 371
drag, startPoint x: 350, startPoint y: 238, endPoint x: 345, endPoint y: 212, distance: 25.9
click at [351, 231] on body "1 ההההההההההההההההההההההההההההההההההההההההההההההההההההההההההההההההההההההההההההה…" at bounding box center [329, 185] width 659 height 371
click at [345, 212] on div "Get close to your friend" at bounding box center [329, 201] width 193 height 66
drag, startPoint x: 345, startPoint y: 212, endPoint x: 345, endPoint y: 223, distance: 10.6
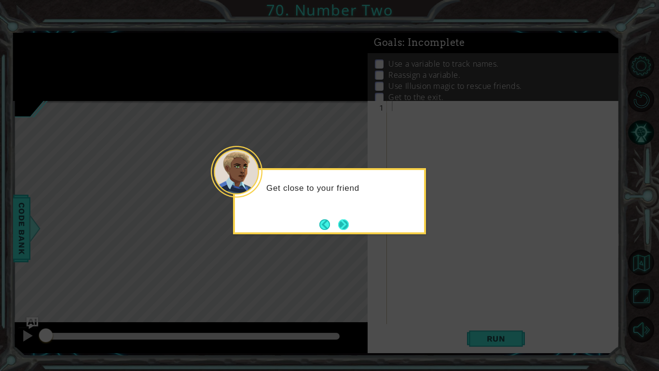
click at [345, 215] on div "Get close to your friend" at bounding box center [329, 201] width 193 height 66
click at [346, 228] on button "Next" at bounding box center [343, 224] width 11 height 11
click at [347, 228] on div "Level Map" at bounding box center [236, 243] width 446 height 284
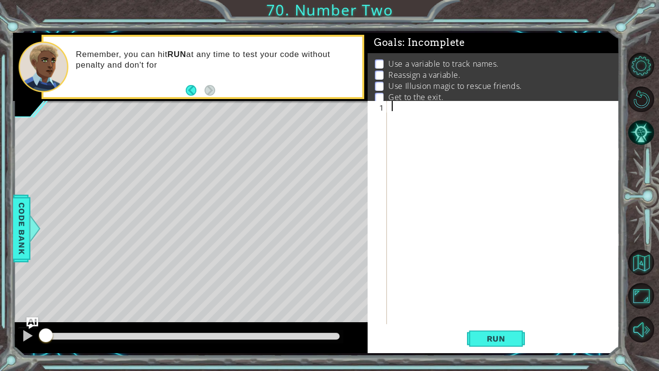
click at [417, 116] on div at bounding box center [506, 222] width 232 height 243
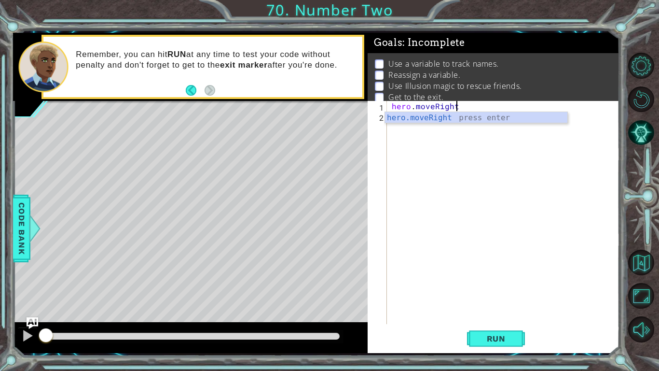
scroll to position [0, 3]
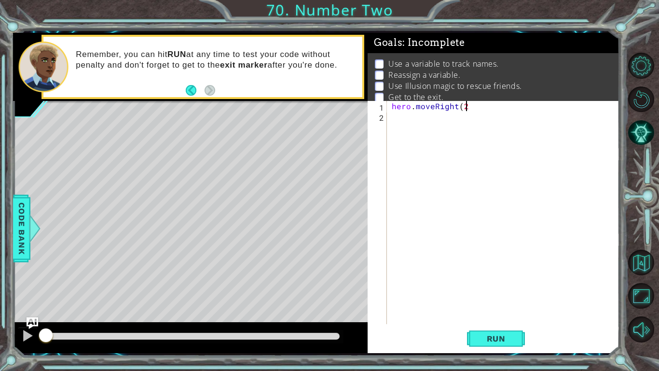
type textarea "hero.moveRight(2)"
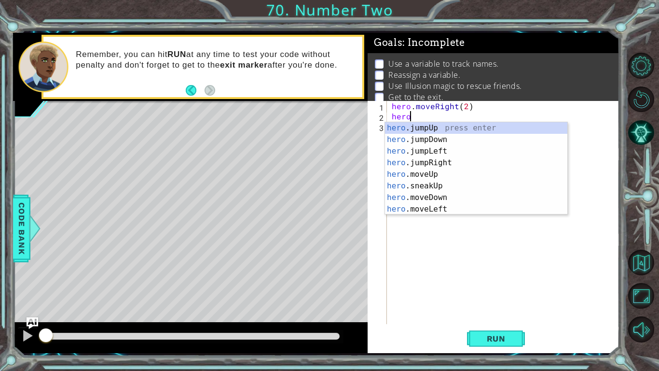
scroll to position [0, 1]
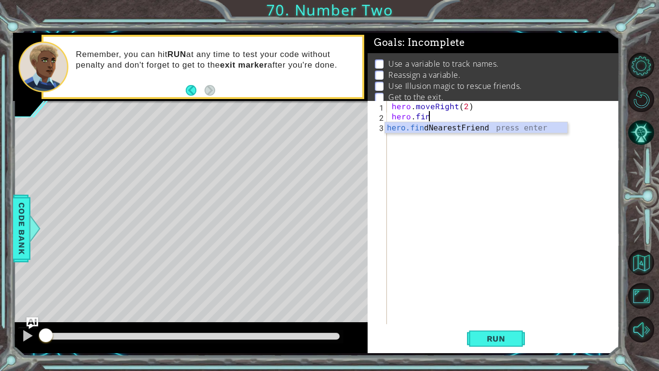
type textarea "hero.find"
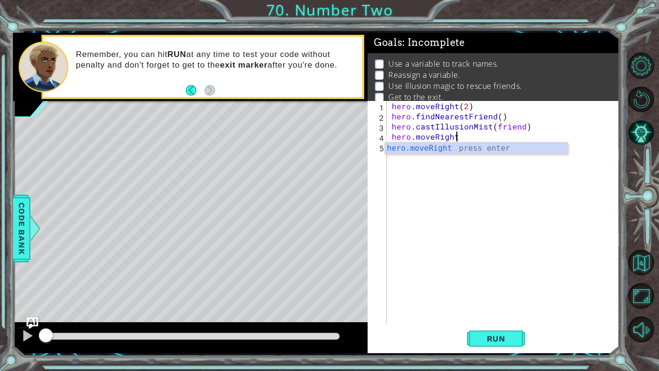
scroll to position [0, 3]
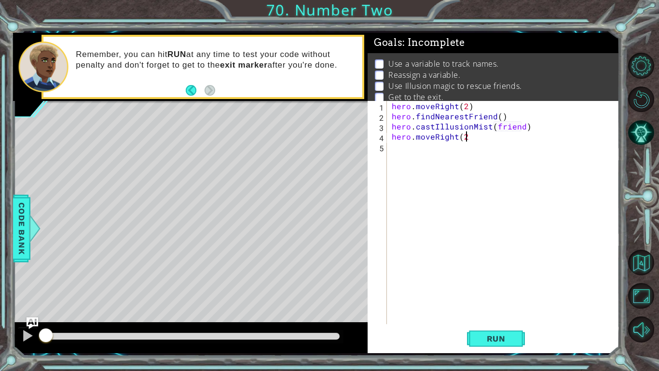
type textarea "hero.moveRight(2)"
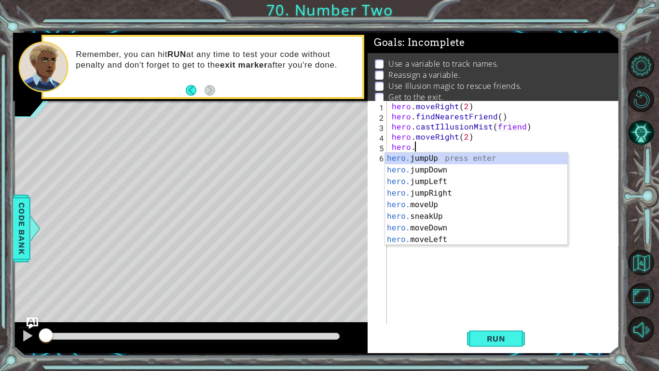
scroll to position [0, 1]
type textarea "hero.f"
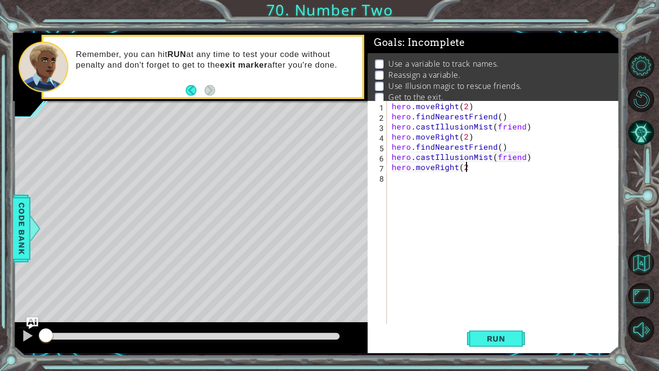
scroll to position [0, 13]
type textarea "hero.castIllusionMist(friend)hero.moveRight(2)"
click at [488, 289] on button "Run" at bounding box center [496, 338] width 58 height 25
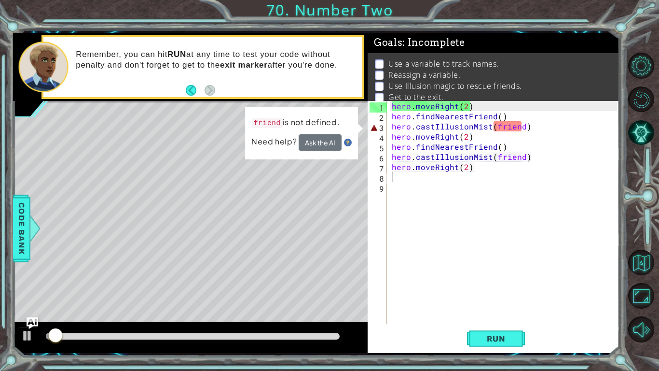
drag, startPoint x: 63, startPoint y: 340, endPoint x: 561, endPoint y: 361, distance: 498.9
click at [577, 289] on div "1 ההההההההההההההההההההההההההההההההההההההההההההההההההההההההההההההההההההההההההההה…" at bounding box center [329, 185] width 659 height 371
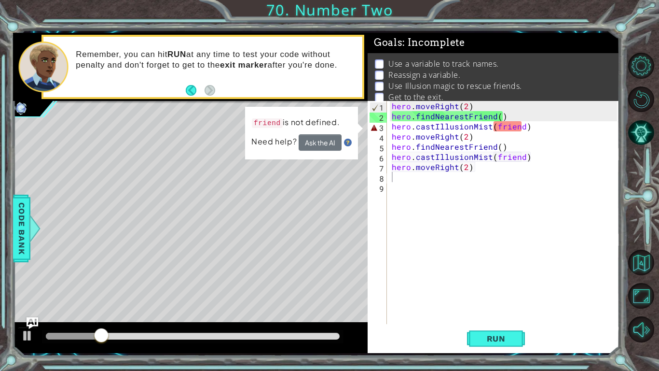
click at [550, 157] on div "hero . moveRight ( 2 ) hero . findNearestFriend ( ) hero . castIllusionMist ( f…" at bounding box center [506, 222] width 232 height 243
click at [522, 125] on div "hero . moveRight ( 2 ) hero . findNearestFriend ( ) hero . castIllusionMist ( f…" at bounding box center [506, 222] width 232 height 243
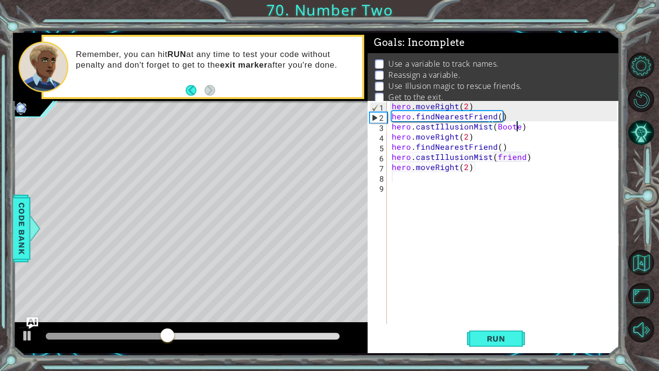
scroll to position [0, 8]
click at [487, 289] on button "Run" at bounding box center [496, 338] width 58 height 25
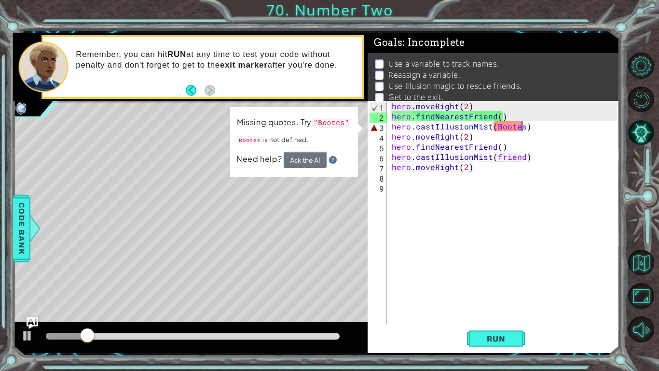
click at [495, 123] on div "hero . moveRight ( 2 ) hero . findNearestFriend ( ) hero . castIllusionMist ( B…" at bounding box center [506, 222] width 232 height 243
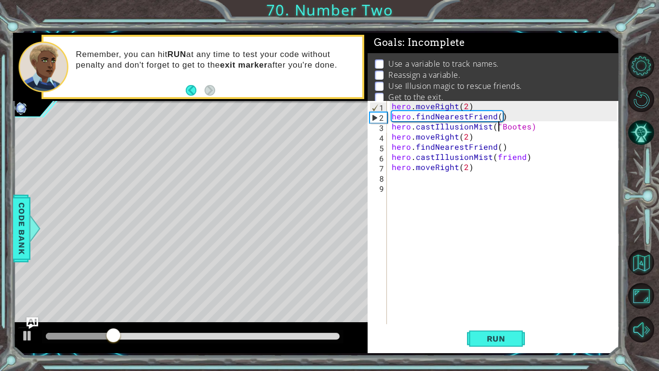
click at [530, 126] on div "hero . moveRight ( 2 ) hero . findNearestFriend ( ) hero . castIllusionMist ( "…" at bounding box center [506, 222] width 232 height 243
click at [526, 123] on div "hero . moveRight ( 2 ) hero . findNearestFriend ( ) hero . castIllusionMist ( "…" at bounding box center [506, 222] width 232 height 243
click at [496, 156] on div "hero . moveRight ( 2 ) hero . findNearestFriend ( ) hero . castIllusionMist ( "…" at bounding box center [506, 222] width 232 height 243
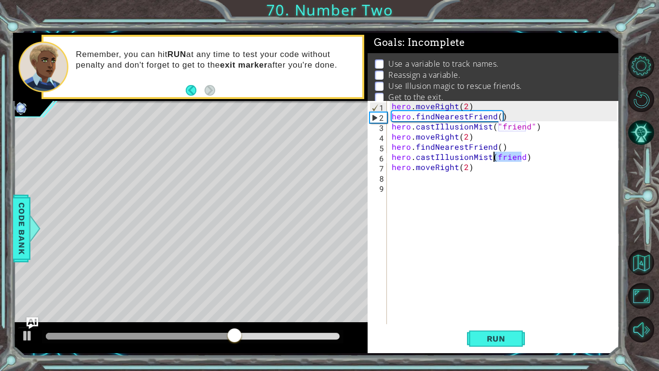
click at [495, 156] on div "hero . moveRight ( 2 ) hero . findNearestFriend ( ) hero . castIllusionMist ( "…" at bounding box center [506, 222] width 232 height 243
click at [490, 160] on div "hero . moveRight ( 2 ) hero . findNearestFriend ( ) hero . castIllusionMist ( "…" at bounding box center [503, 212] width 227 height 223
click at [496, 156] on div "hero . moveRight ( 2 ) hero . findNearestFriend ( ) hero . castIllusionMist ( "…" at bounding box center [506, 222] width 232 height 243
click at [495, 157] on div "hero . moveRight ( 2 ) hero . findNearestFriend ( ) hero . castIllusionMist ( "…" at bounding box center [506, 222] width 232 height 243
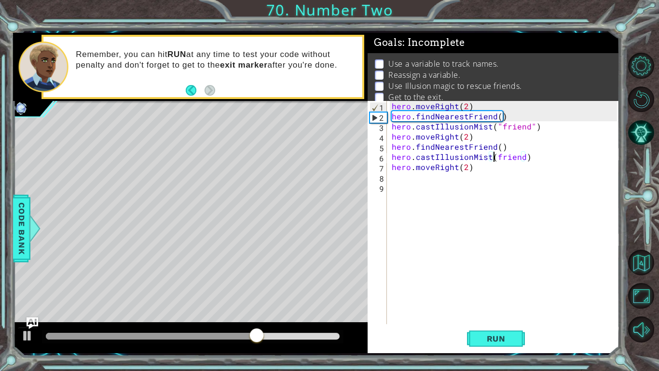
scroll to position [0, 6]
click at [528, 156] on div "hero . moveRight ( 2 ) hero . findNearestFriend ( ) hero . castIllusionMist ( "…" at bounding box center [506, 222] width 232 height 243
type textarea "hero.castIllusionMist("friend")"
drag, startPoint x: 492, startPoint y: 316, endPoint x: 491, endPoint y: 323, distance: 7.3
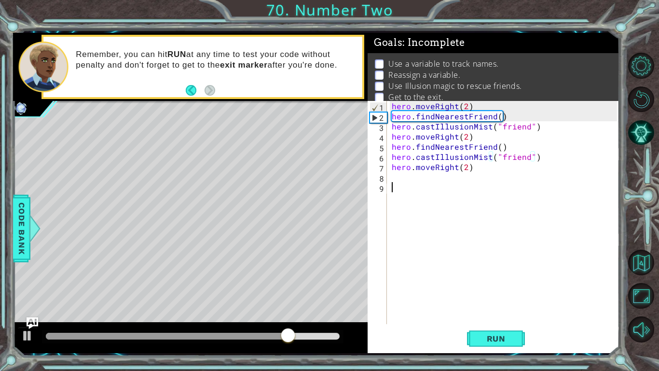
click at [491, 289] on div "hero . moveRight ( 2 ) hero . findNearestFriend ( ) hero . castIllusionMist ( "…" at bounding box center [506, 222] width 232 height 243
click at [495, 289] on button "Run" at bounding box center [496, 338] width 58 height 25
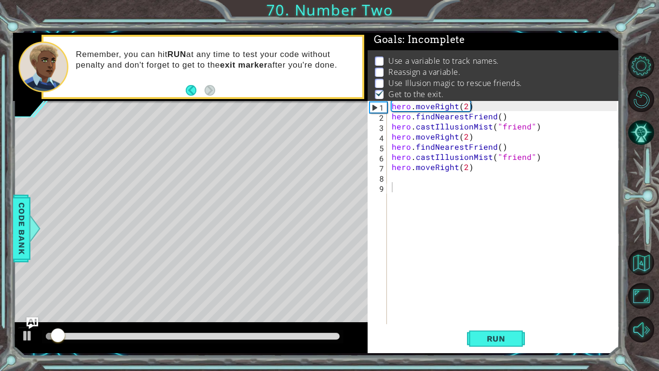
scroll to position [3, 0]
drag, startPoint x: 79, startPoint y: 329, endPoint x: 482, endPoint y: 353, distance: 403.6
click at [489, 289] on div "1 ההההההההההההההההההההההההההההההההההההההההההההההההההההההההההההההההההההההההההההה…" at bounding box center [316, 192] width 607 height 326
drag, startPoint x: 234, startPoint y: 342, endPoint x: 279, endPoint y: 345, distance: 45.0
click at [277, 289] on div at bounding box center [190, 337] width 355 height 31
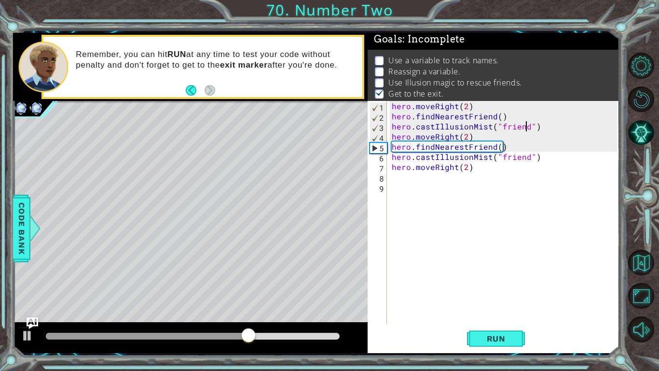
click at [524, 125] on div "hero . moveRight ( 2 ) hero . findNearestFriend ( ) hero . castIllusionMist ( "…" at bounding box center [506, 222] width 232 height 243
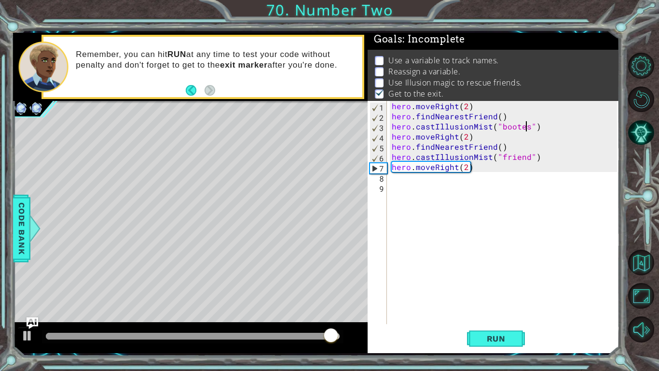
scroll to position [0, 8]
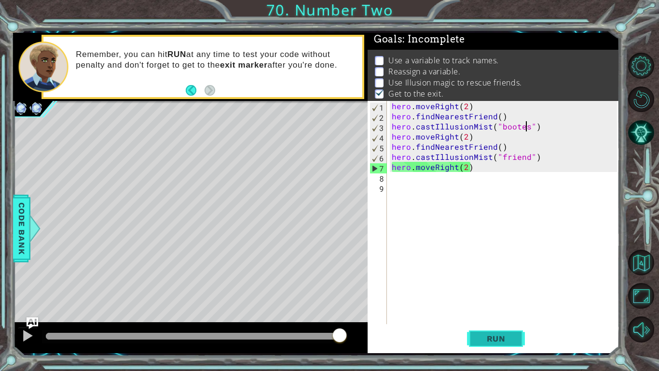
click at [494, 289] on span "Run" at bounding box center [496, 338] width 38 height 10
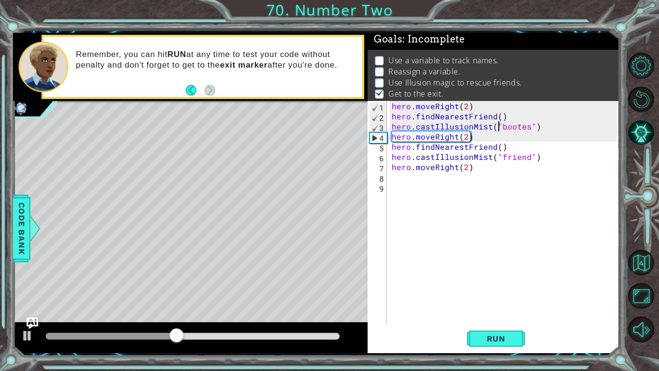
click at [499, 125] on div "hero . moveRight ( 2 ) hero . findNearestFriend ( ) hero . castIllusionMist ( "…" at bounding box center [506, 222] width 232 height 243
click at [502, 123] on div "hero . moveRight ( 2 ) hero . findNearestFriend ( ) hero . castIllusionMist ( "…" at bounding box center [506, 222] width 232 height 243
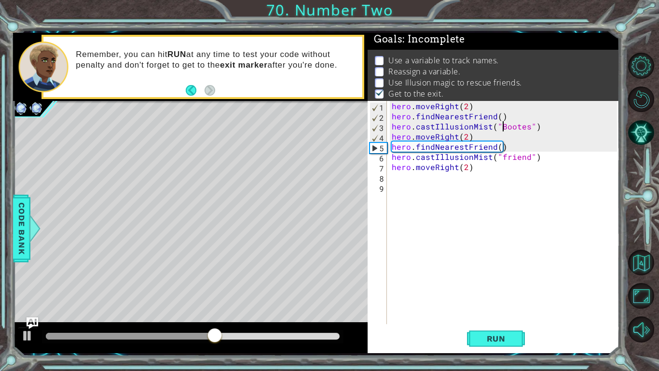
scroll to position [0, 7]
drag, startPoint x: 468, startPoint y: 336, endPoint x: 475, endPoint y: 333, distance: 7.8
click at [473, 289] on button "Run" at bounding box center [496, 338] width 58 height 25
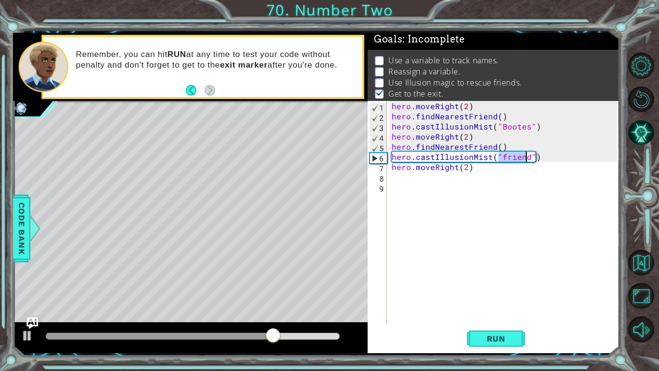
drag, startPoint x: 499, startPoint y: 156, endPoint x: 526, endPoint y: 159, distance: 27.7
click at [526, 159] on div "hero . moveRight ( 2 ) hero . findNearestFriend ( ) hero . castIllusionMist ( "…" at bounding box center [506, 222] width 232 height 243
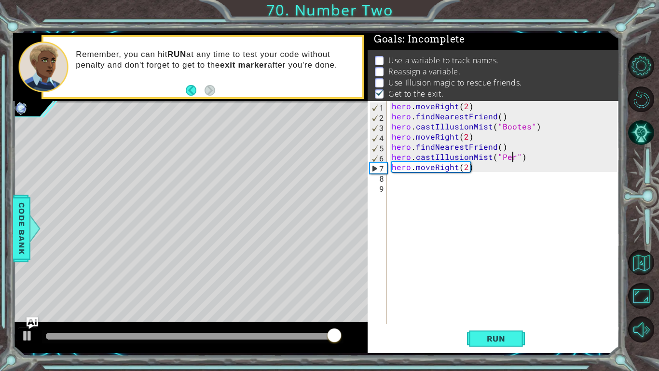
scroll to position [0, 8]
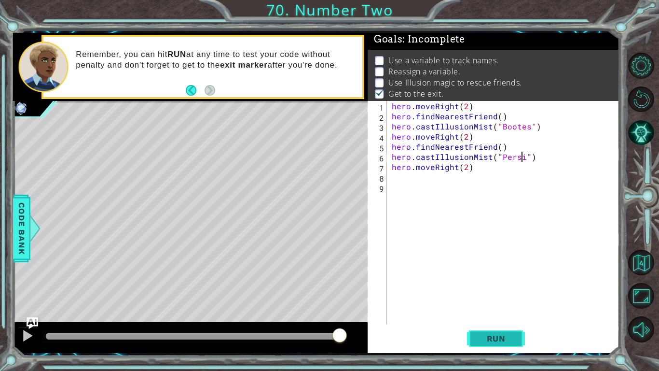
click at [497, 289] on button "Run" at bounding box center [496, 338] width 58 height 25
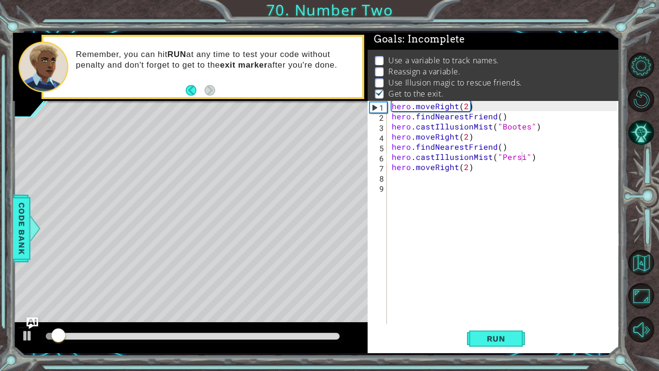
drag, startPoint x: 179, startPoint y: 331, endPoint x: 193, endPoint y: 338, distance: 16.6
click at [250, 289] on div at bounding box center [193, 337] width 302 height 14
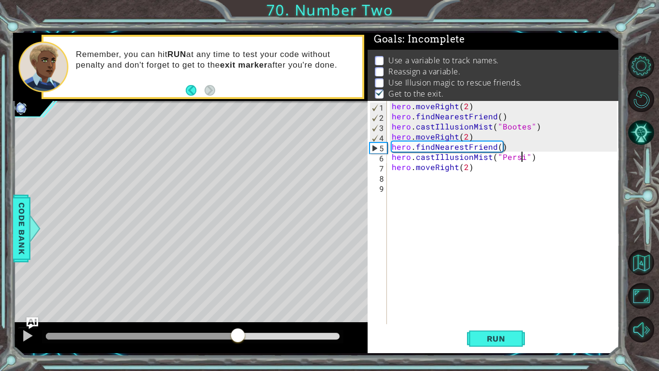
drag, startPoint x: 177, startPoint y: 338, endPoint x: 237, endPoint y: 340, distance: 60.8
click at [237, 289] on div at bounding box center [193, 335] width 294 height 7
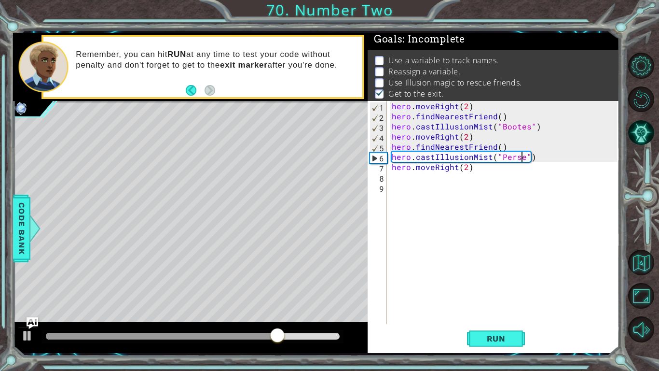
scroll to position [0, 8]
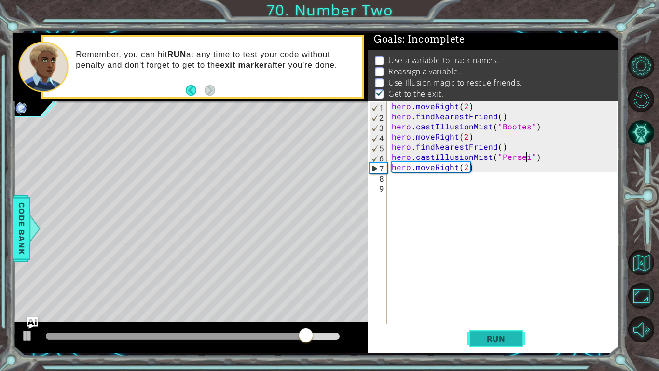
click at [497, 289] on button "Run" at bounding box center [496, 338] width 58 height 25
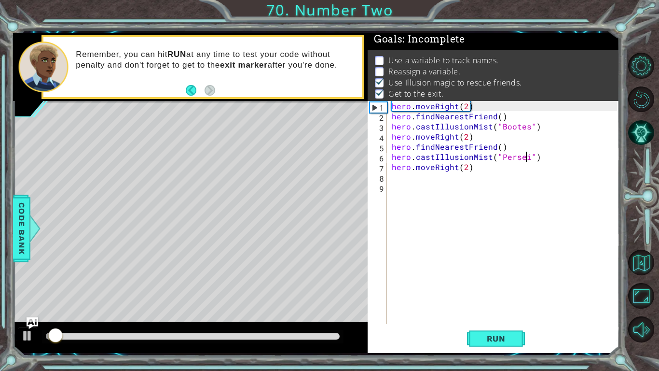
drag, startPoint x: 250, startPoint y: 330, endPoint x: 254, endPoint y: 334, distance: 5.5
click at [254, 289] on div at bounding box center [193, 337] width 302 height 14
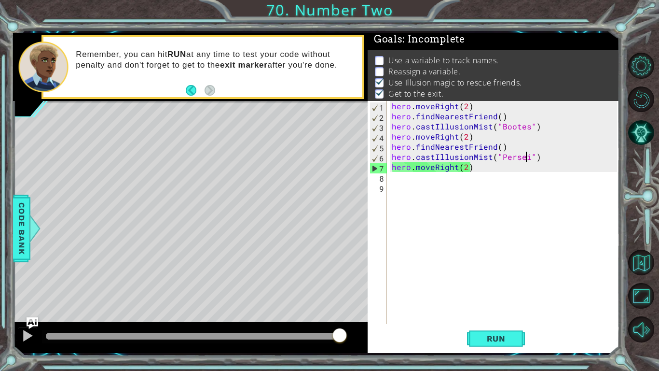
drag, startPoint x: 286, startPoint y: 352, endPoint x: 513, endPoint y: 370, distance: 227.5
click at [513, 289] on div "1 ההההההההההההההההההההההההההההההההההההההההההההההההההההההההההההההההההההההההההההה…" at bounding box center [329, 185] width 659 height 371
click at [192, 95] on button "Back" at bounding box center [195, 90] width 19 height 11
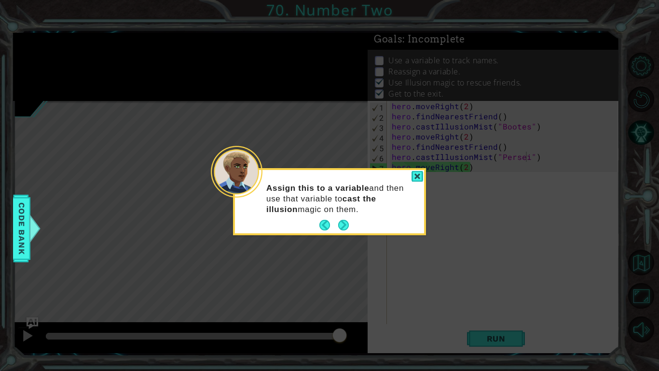
click at [319, 218] on div "Assign this to a variable and then use that variable to cast the illusion magic…" at bounding box center [329, 201] width 189 height 63
click at [325, 229] on button "Back" at bounding box center [328, 225] width 19 height 11
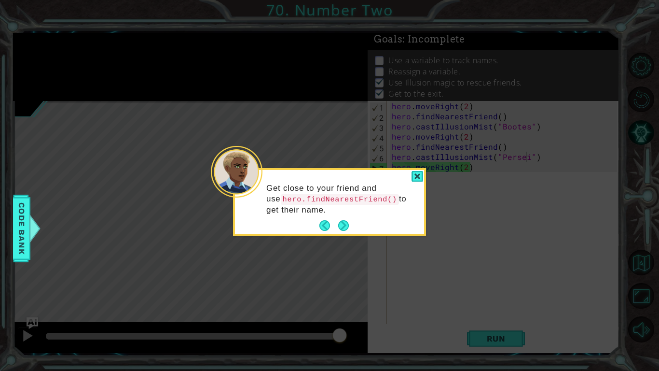
click at [323, 219] on footer at bounding box center [333, 225] width 29 height 14
click at [329, 226] on button "Back" at bounding box center [328, 225] width 19 height 11
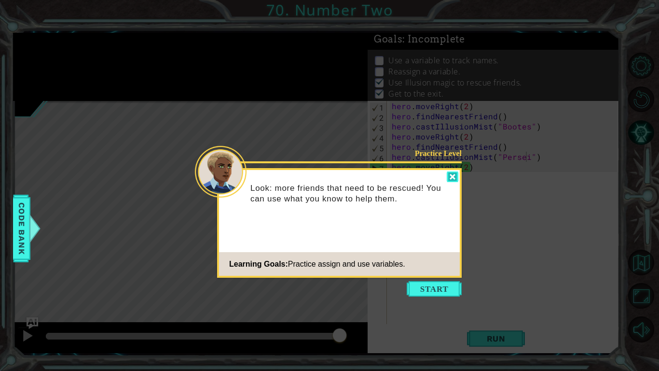
click at [448, 177] on div at bounding box center [453, 176] width 12 height 11
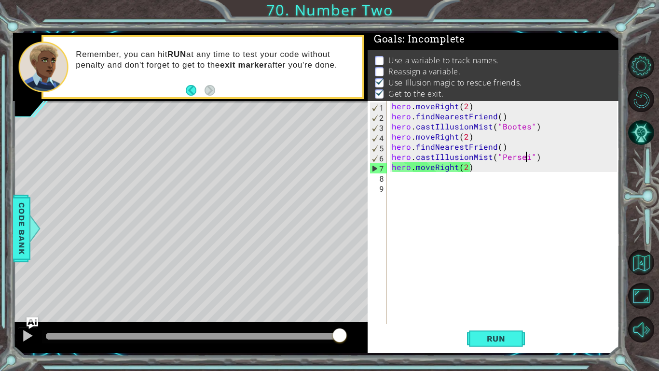
click at [192, 94] on button "Back" at bounding box center [195, 90] width 19 height 11
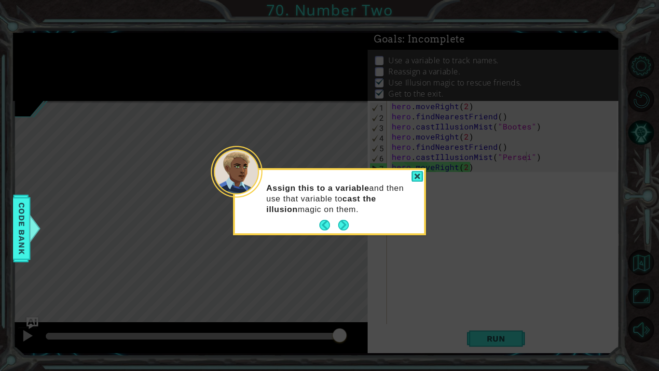
click at [192, 93] on icon at bounding box center [329, 185] width 659 height 371
click at [321, 223] on button "Back" at bounding box center [328, 225] width 19 height 11
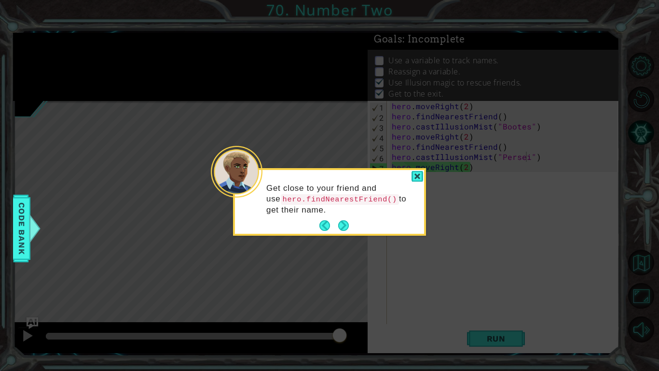
click at [324, 231] on footer at bounding box center [333, 225] width 29 height 14
drag, startPoint x: 324, startPoint y: 230, endPoint x: 323, endPoint y: 224, distance: 5.9
click at [323, 224] on button "Back" at bounding box center [328, 225] width 19 height 11
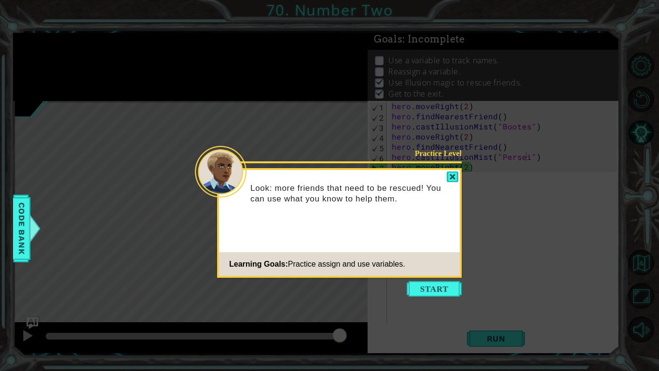
drag, startPoint x: 323, startPoint y: 228, endPoint x: 322, endPoint y: 233, distance: 5.4
click at [322, 231] on div "Practice Level Look: more friends that need to be rescued! You can use what you…" at bounding box center [339, 223] width 245 height 110
click at [422, 286] on button "Start" at bounding box center [434, 288] width 55 height 15
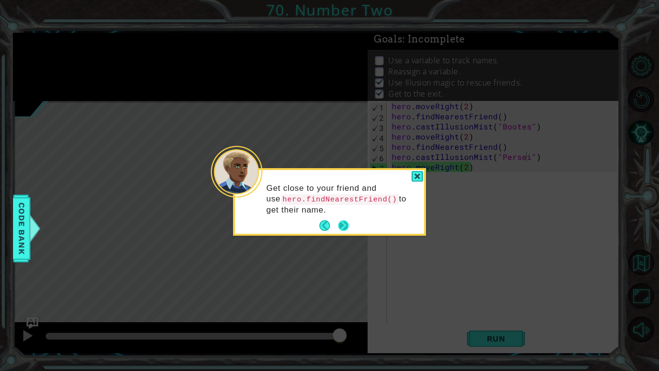
click at [338, 225] on button "Next" at bounding box center [343, 225] width 11 height 11
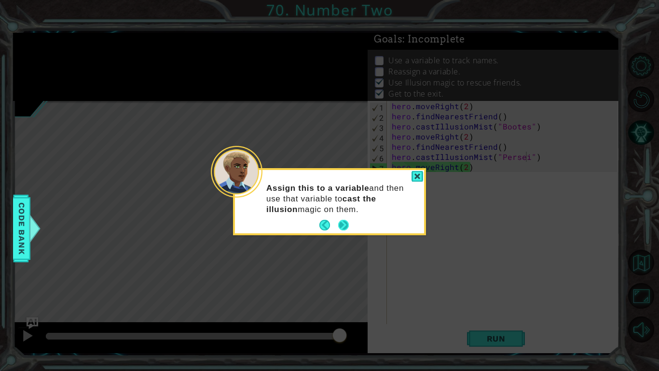
click at [338, 226] on button "Next" at bounding box center [343, 225] width 11 height 11
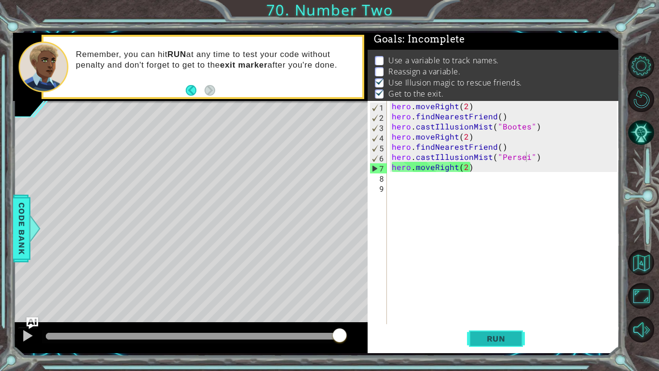
drag, startPoint x: 515, startPoint y: 354, endPoint x: 511, endPoint y: 345, distance: 9.9
click at [512, 289] on button "Run" at bounding box center [496, 338] width 58 height 25
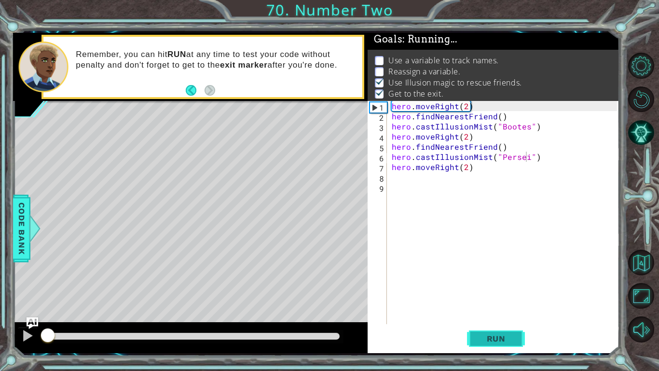
click at [509, 289] on button "Run" at bounding box center [496, 338] width 58 height 25
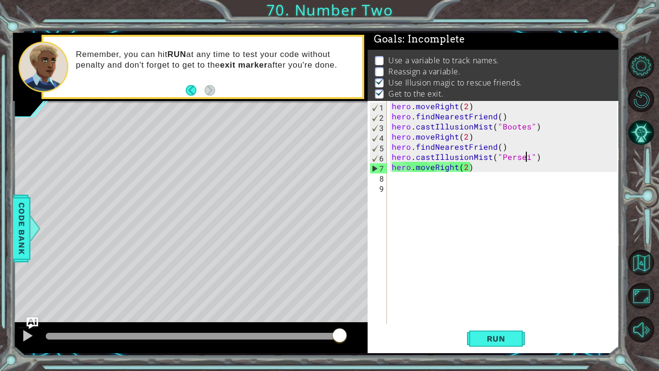
click at [506, 116] on div "hero . moveRight ( 2 ) hero . findNearestFriend ( ) hero . castIllusionMist ( "…" at bounding box center [506, 222] width 232 height 243
type textarea "hero.findNearestFriend()"
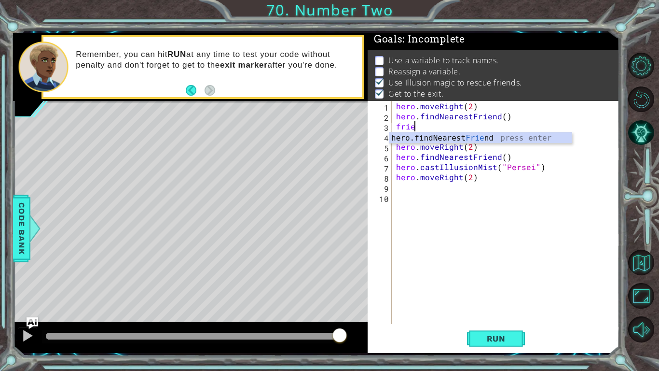
click at [496, 111] on div "hero . moveRight ( 2 ) hero . findNearestFriend ( ) frie hero . castIllusionMis…" at bounding box center [508, 222] width 228 height 243
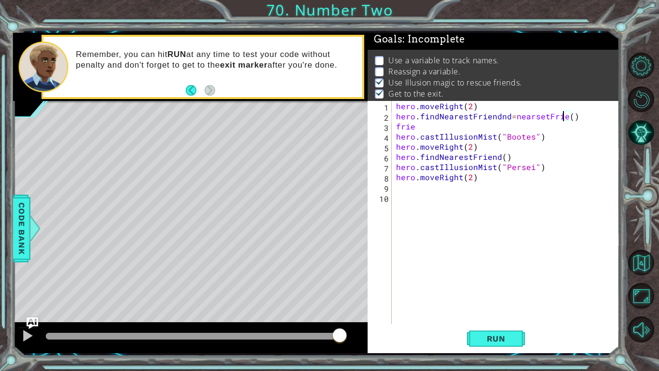
scroll to position [0, 11]
click at [473, 118] on div "hero . moveRight ( 2 ) hero . findNearestFriendnd = nearsetFriend ( ) frie hero…" at bounding box center [508, 222] width 228 height 243
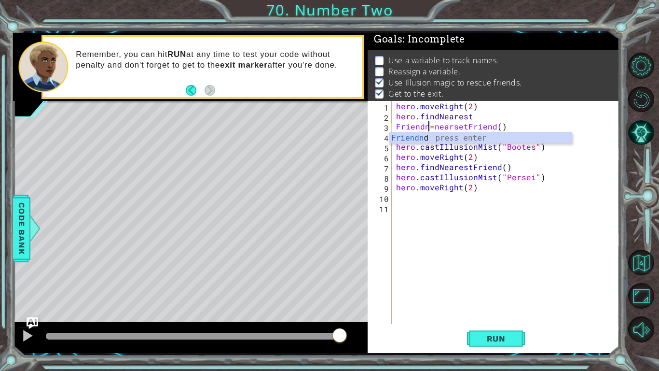
scroll to position [0, 6]
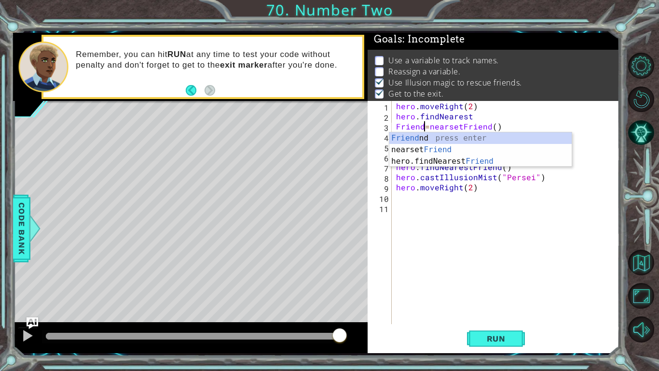
click at [495, 116] on div "hero . moveRight ( 2 ) hero . findNearest Friend = nearsetFriend ( ) frie hero …" at bounding box center [508, 222] width 228 height 243
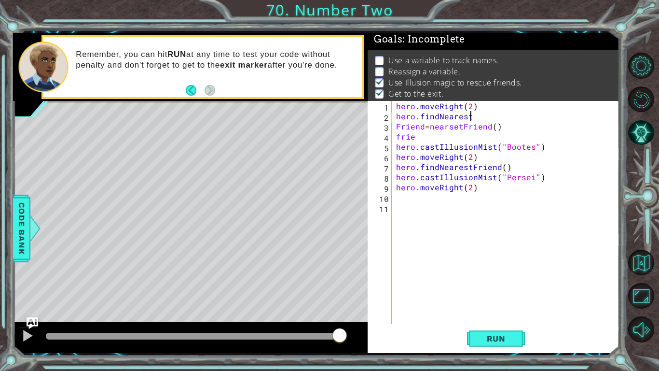
scroll to position [0, 4]
click at [18, 235] on span "Code Bank" at bounding box center [21, 227] width 15 height 59
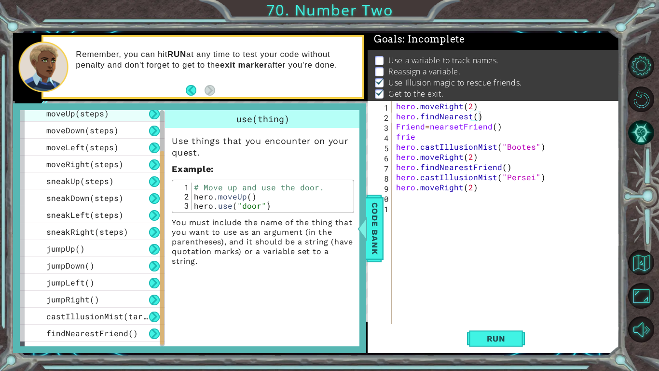
scroll to position [85, 0]
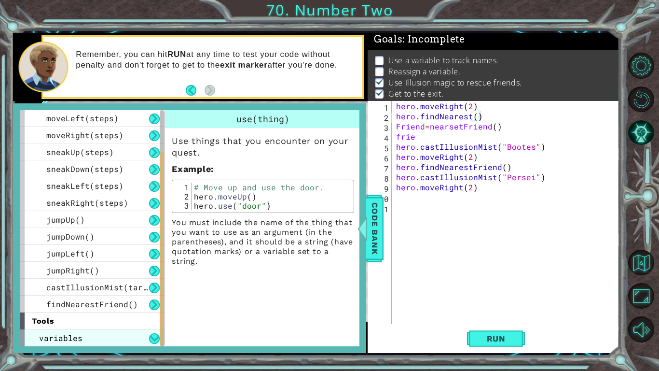
click at [66, 289] on span "variables" at bounding box center [60, 337] width 43 height 10
click at [95, 289] on div "variables" at bounding box center [92, 337] width 145 height 17
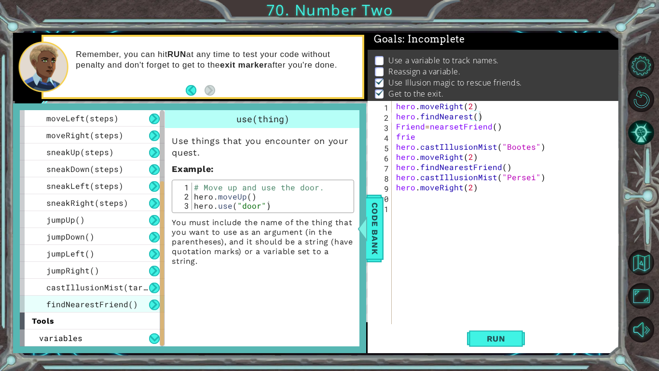
click at [41, 289] on div "findNearestFriend()" at bounding box center [92, 303] width 145 height 17
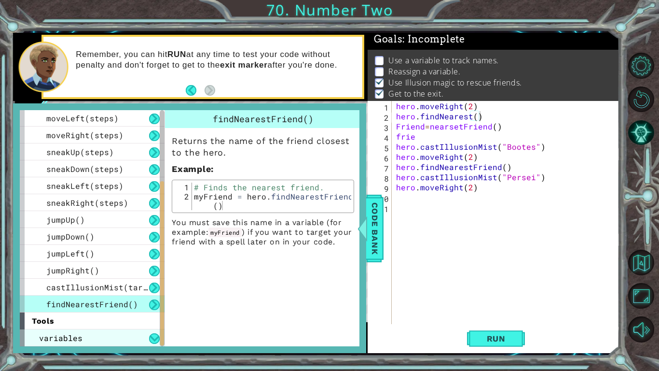
click at [56, 289] on span "variables" at bounding box center [60, 337] width 43 height 10
click at [472, 119] on div "hero . moveRight ( 2 ) hero . findNearest ( ) Friend = nearsetFriend ( ) frie h…" at bounding box center [508, 222] width 228 height 243
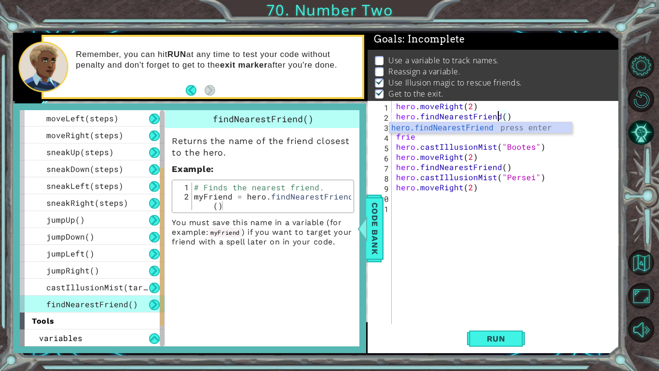
scroll to position [0, 6]
click at [523, 115] on div "hero . moveRight ( 2 ) hero . findNearestFriend ( ) Friend = nearsetFriend ( ) …" at bounding box center [508, 222] width 228 height 243
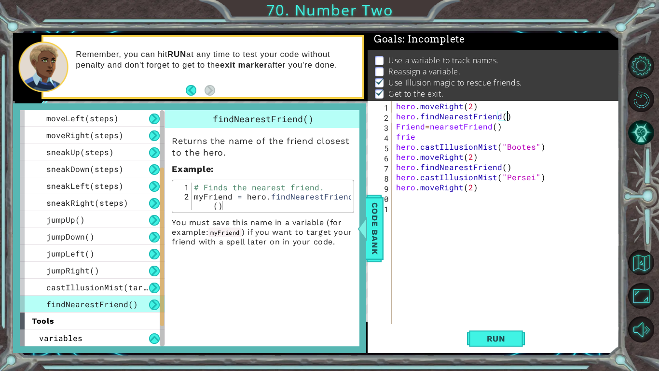
click at [395, 117] on div "hero . moveRight ( 2 ) hero . findNearestFriend ( ) Friend = nearsetFriend ( ) …" at bounding box center [508, 222] width 228 height 243
drag, startPoint x: 505, startPoint y: 129, endPoint x: 383, endPoint y: 129, distance: 121.6
click at [383, 129] on div "friend = hero.findNearestFriend() 1 2 3 4 5 6 7 8 9 10 11 hero . moveRight ( 2 …" at bounding box center [492, 212] width 249 height 223
type textarea "Friend=nearsetFriend()"
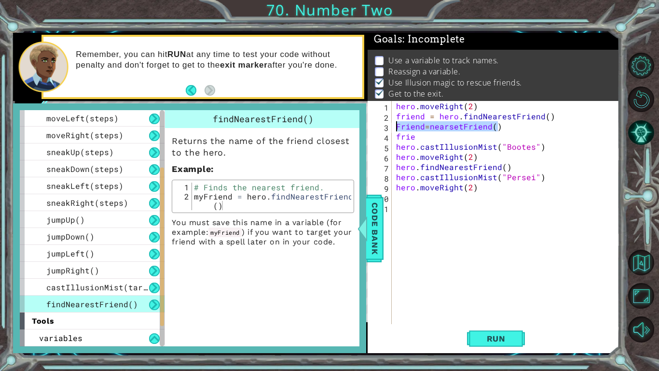
scroll to position [0, 0]
drag, startPoint x: 429, startPoint y: 133, endPoint x: 393, endPoint y: 135, distance: 35.8
click at [393, 135] on div "1 2 3 4 5 6 7 8 9 10 11 hero . moveRight ( 2 ) friend = hero . findNearestFrien…" at bounding box center [492, 212] width 249 height 223
type textarea "frie"
drag, startPoint x: 537, startPoint y: 149, endPoint x: 498, endPoint y: 148, distance: 39.1
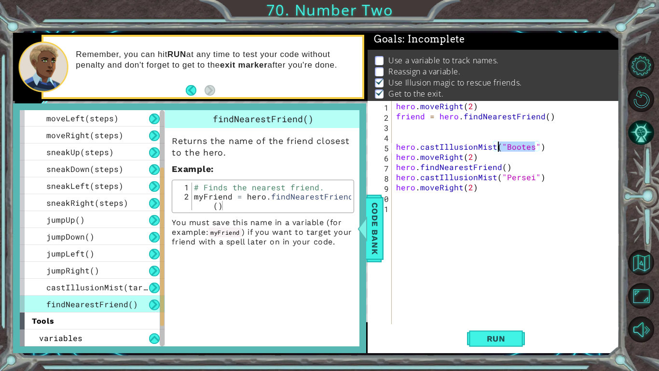
click at [498, 148] on div "hero . moveRight ( 2 ) friend = hero . findNearestFriend ( ) hero . castIllusio…" at bounding box center [508, 222] width 228 height 243
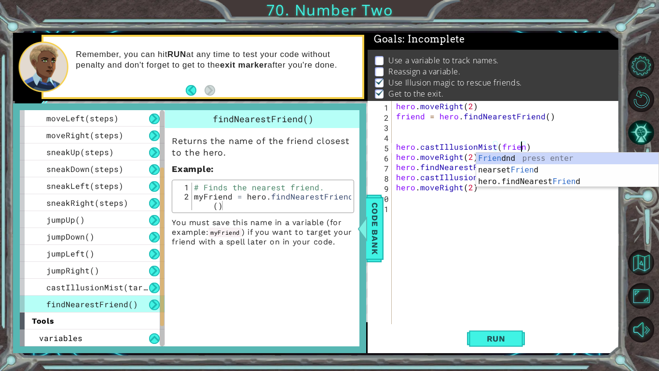
type textarea "hero.castIllusionMist(friend)"
click at [516, 264] on div "hero . moveRight ( 2 ) friend = hero . findNearestFriend ( ) hero . castIllusio…" at bounding box center [508, 222] width 228 height 243
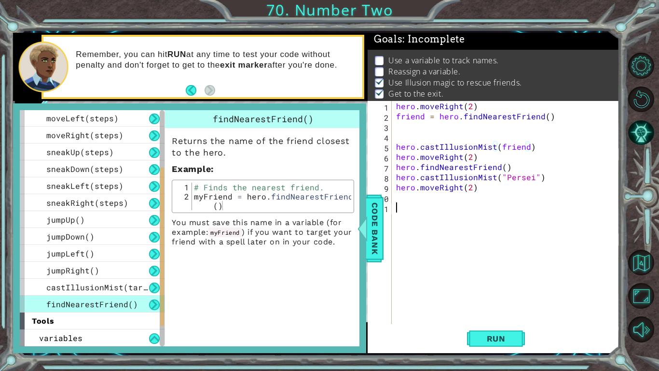
scroll to position [0, 0]
drag, startPoint x: 535, startPoint y: 180, endPoint x: 497, endPoint y: 178, distance: 37.2
click at [497, 178] on div "hero . moveRight ( 2 ) friend = hero . findNearestFriend ( ) hero . castIllusio…" at bounding box center [508, 222] width 228 height 243
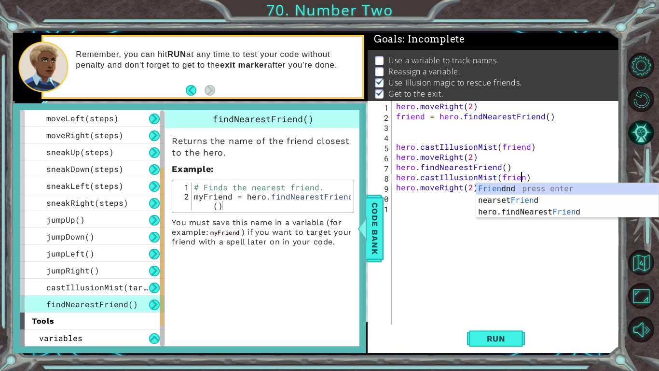
type textarea "hero.castIllusionMist(friend)"
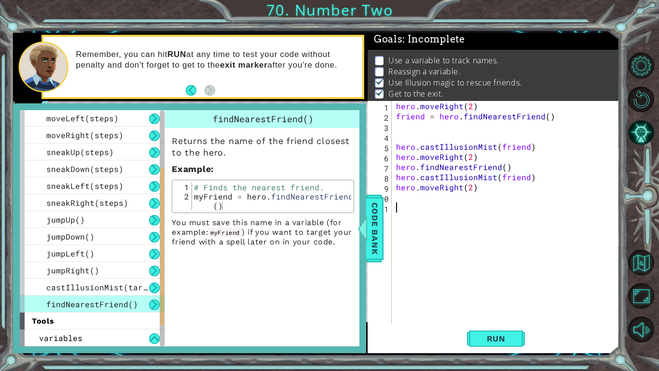
click at [513, 245] on div "hero . moveRight ( 2 ) friend = hero . findNearestFriend ( ) hero . castIllusio…" at bounding box center [508, 222] width 228 height 243
click at [397, 167] on div "hero . moveRight ( 2 ) friend = hero . findNearestFriend ( ) hero . castIllusio…" at bounding box center [508, 222] width 228 height 243
type textarea "friend = hero.findNearestFriend()"
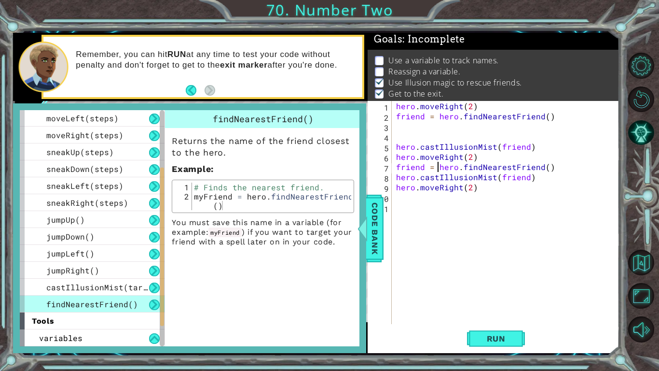
click at [535, 239] on div "hero . moveRight ( 2 ) friend = hero . findNearestFriend ( ) hero . castIllusio…" at bounding box center [508, 222] width 228 height 243
click at [374, 248] on span "Code Bank" at bounding box center [374, 227] width 15 height 59
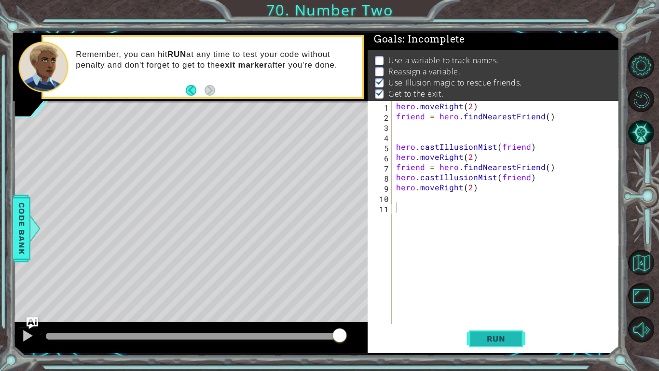
click at [490, 289] on span "Run" at bounding box center [496, 338] width 38 height 10
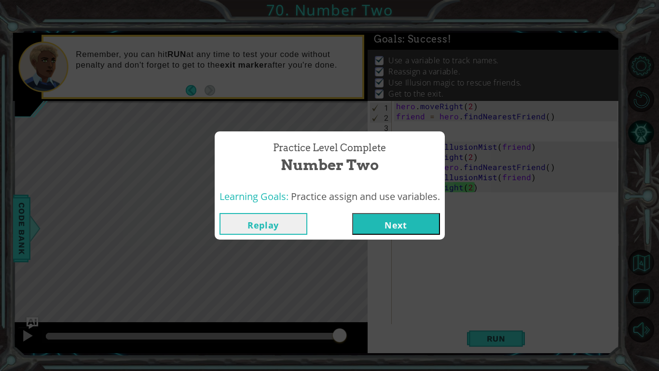
drag, startPoint x: 571, startPoint y: 188, endPoint x: 400, endPoint y: 281, distance: 194.8
click at [568, 187] on div "Practice Level Complete Number Two Learning Goals: Practice assign and use vari…" at bounding box center [329, 185] width 659 height 371
click at [391, 230] on button "Next" at bounding box center [396, 224] width 88 height 22
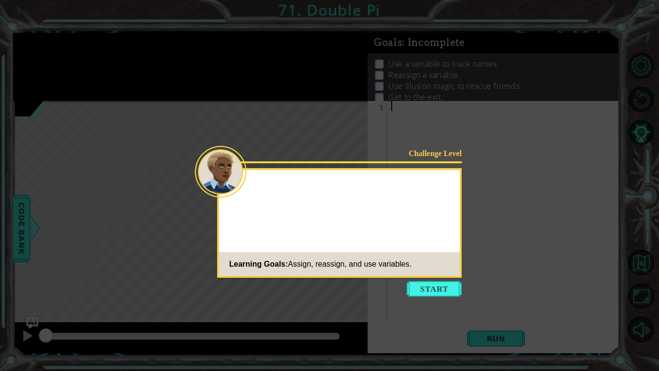
click at [423, 281] on button "Start" at bounding box center [434, 288] width 55 height 15
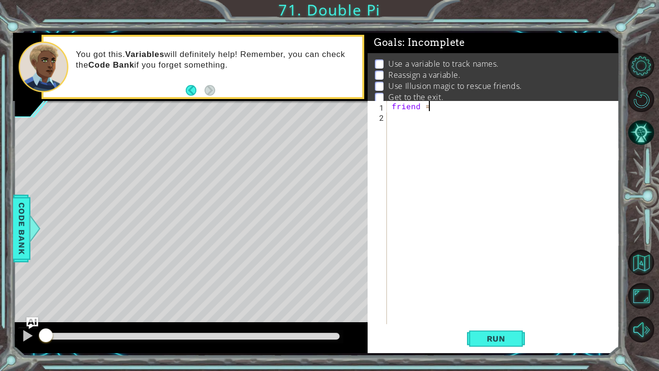
scroll to position [0, 1]
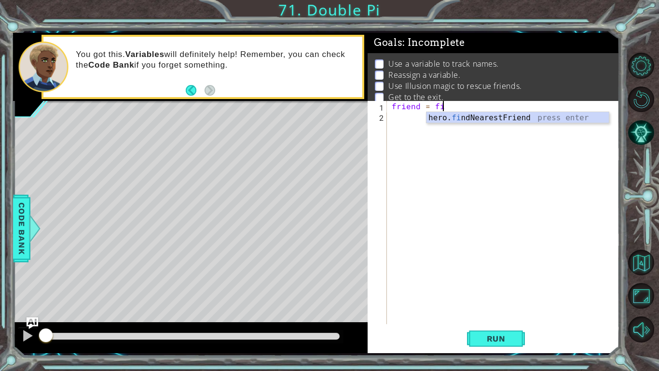
type textarea "friend = fin"
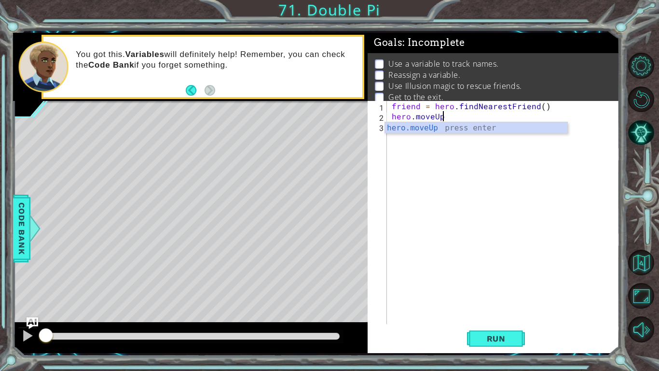
scroll to position [0, 3]
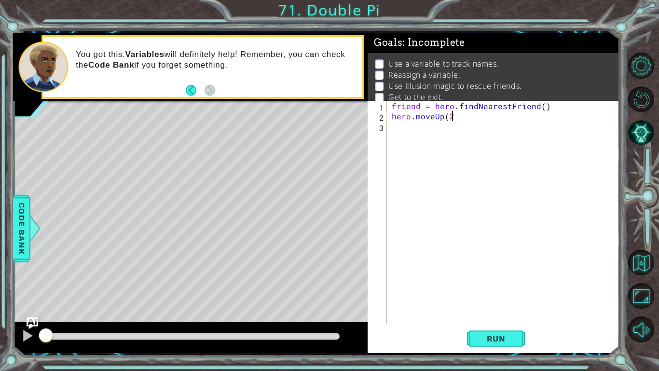
type textarea "hero.moveUp(2)"
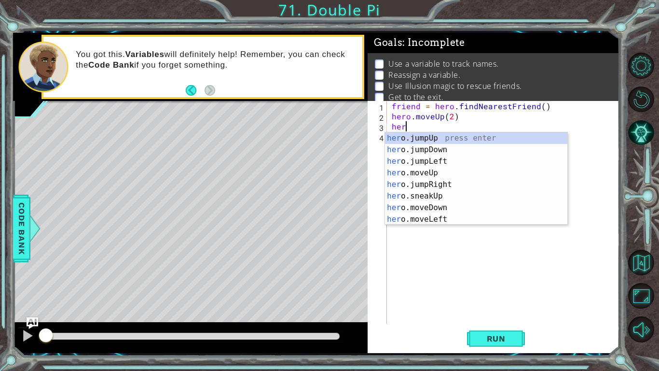
scroll to position [0, 0]
type textarea "h"
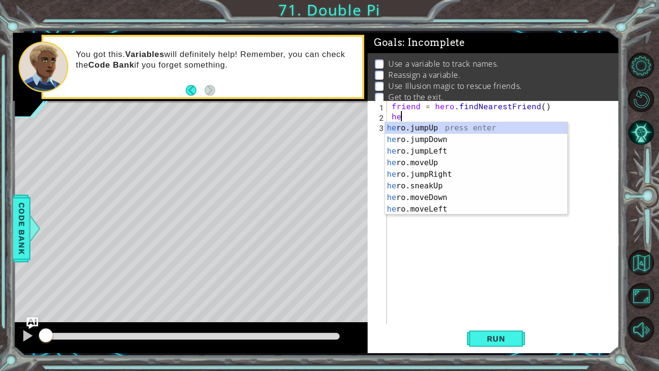
type textarea "h"
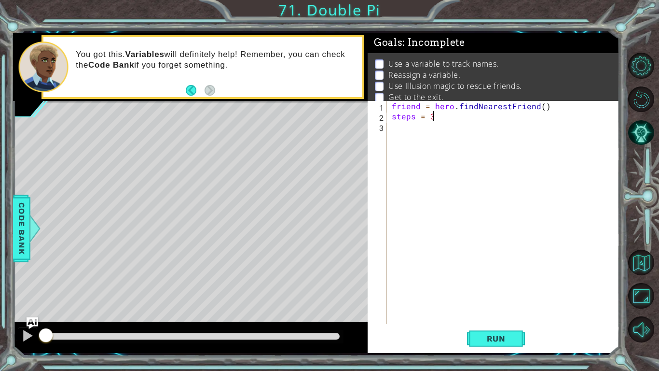
scroll to position [0, 2]
type textarea "steps = 2"
type textarea "hero.moveUp(steps)"
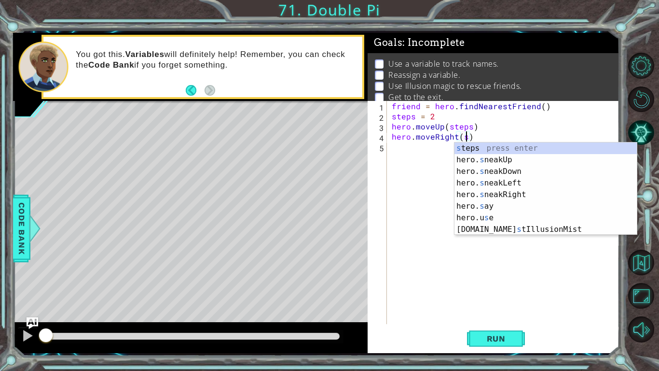
type textarea "hero.moveRight(steps)"
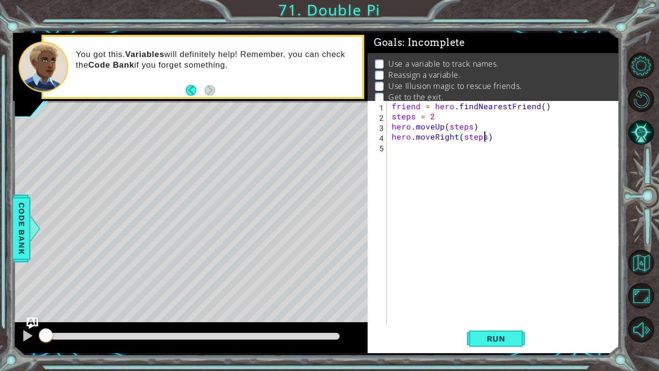
click at [418, 157] on div "friend = hero . findNearestFriend ( ) steps = 2 hero . moveUp ( steps ) hero . …" at bounding box center [506, 222] width 232 height 243
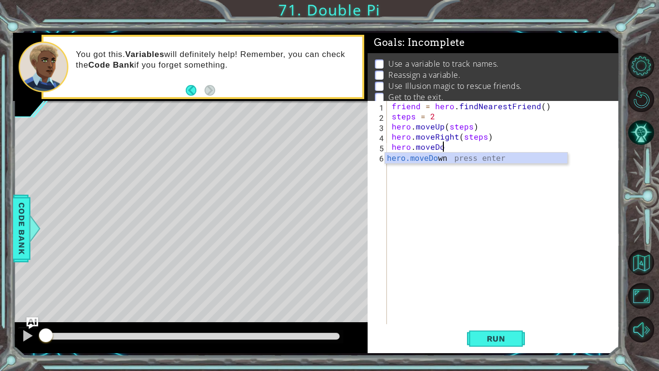
scroll to position [0, 3]
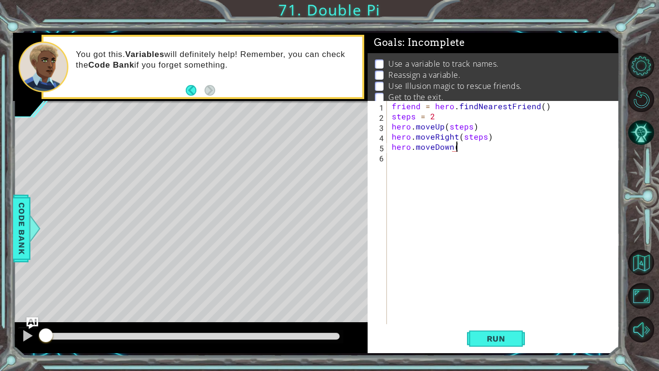
type textarea "hero.moveDown(s"
type textarea "hero.moveDown(steps)"
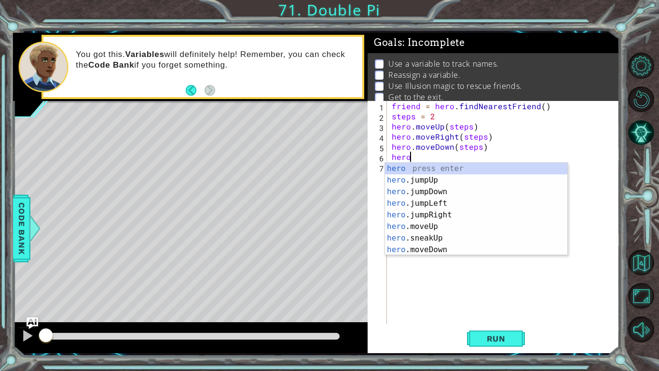
scroll to position [0, 1]
type textarea "hero.F"
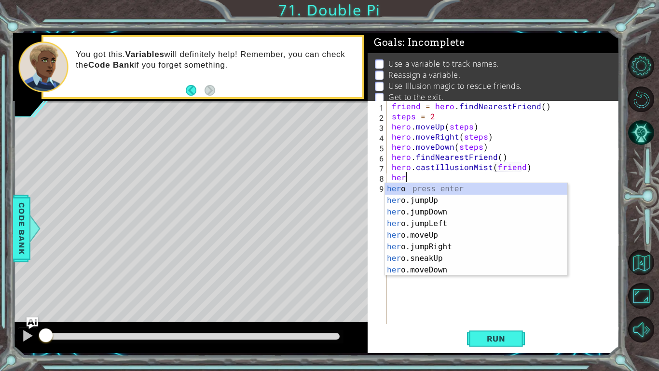
scroll to position [0, 0]
type textarea "h"
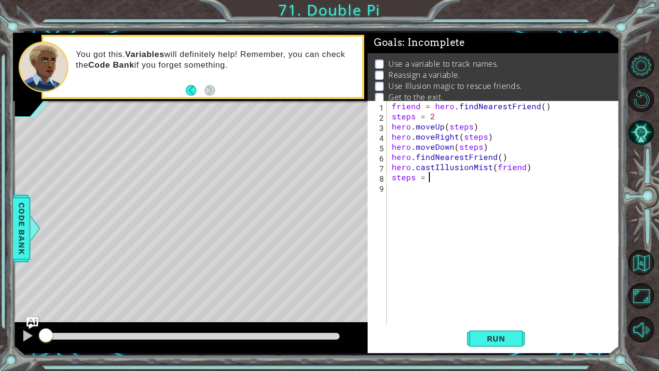
scroll to position [0, 2]
type textarea "steps = 3"
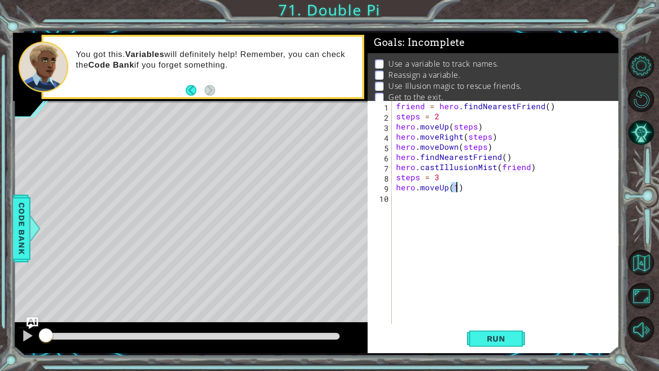
scroll to position [0, 3]
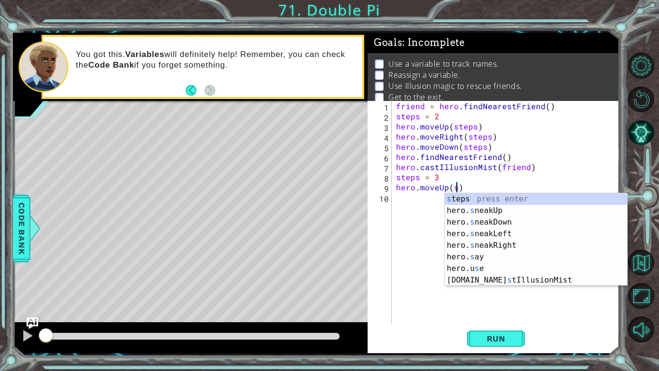
type textarea "hero.moveUp(steps)"
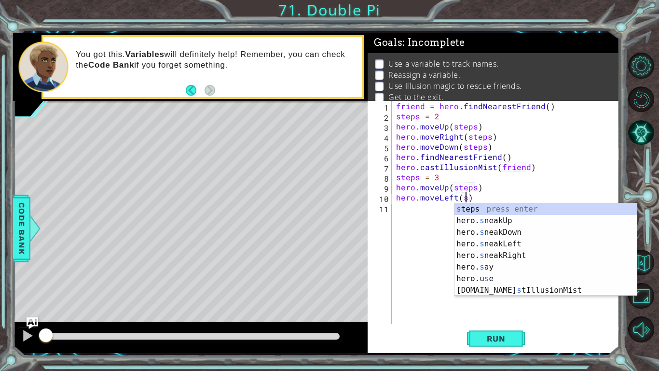
scroll to position [0, 4]
type textarea "hero.moveLeft(steps)"
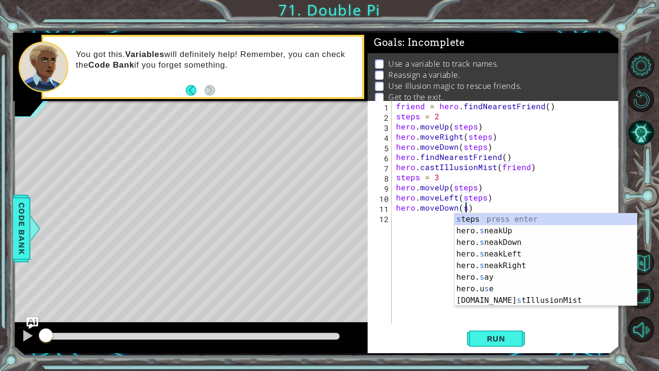
type textarea "hero.moveDown(steps)"
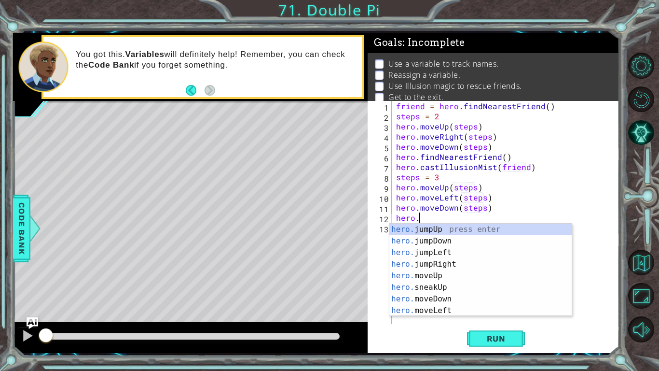
scroll to position [0, 1]
type textarea "hero.f"
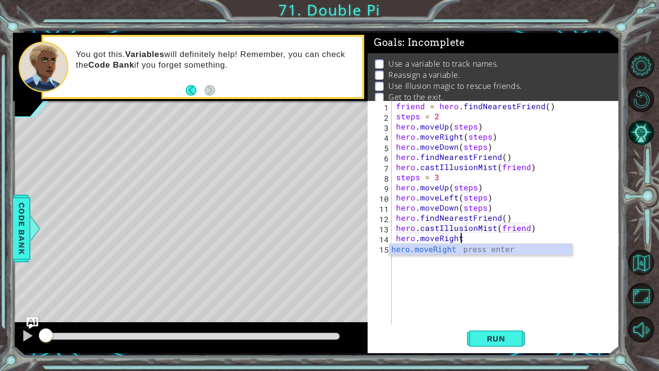
scroll to position [0, 13]
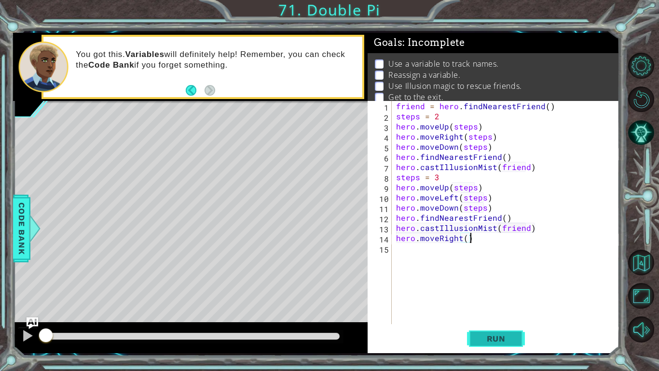
click at [509, 289] on button "Run" at bounding box center [496, 338] width 58 height 25
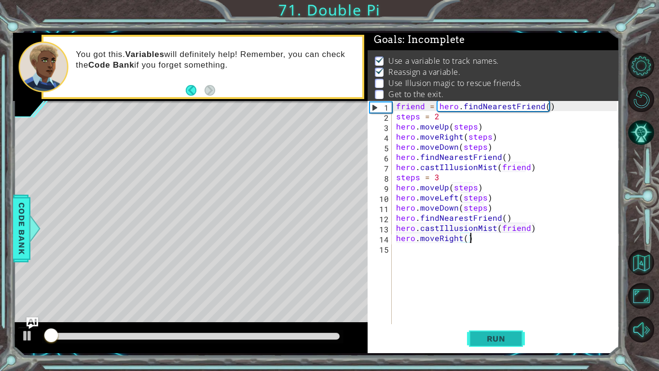
scroll to position [3, 0]
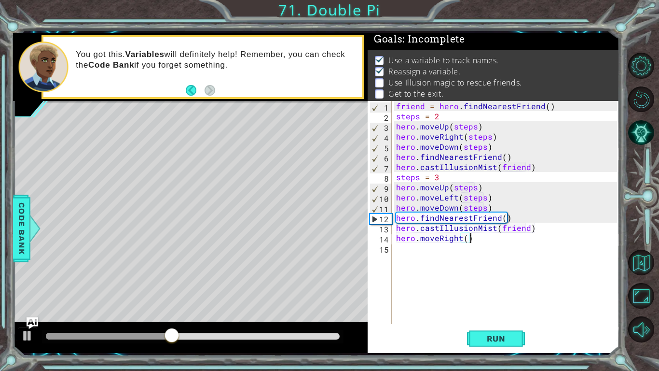
click at [453, 193] on div "friend = hero . findNearestFriend ( ) steps = 2 hero . moveUp ( steps ) hero . …" at bounding box center [508, 222] width 228 height 243
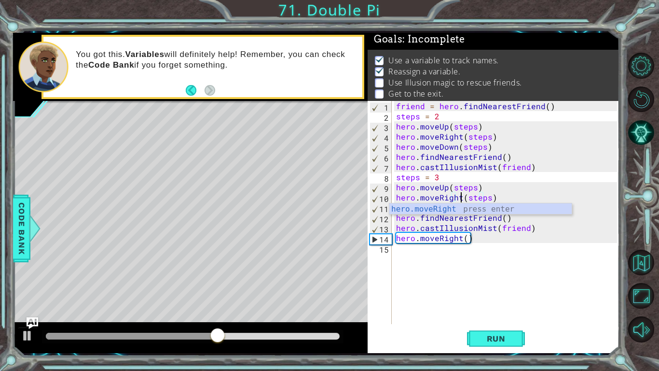
scroll to position [0, 4]
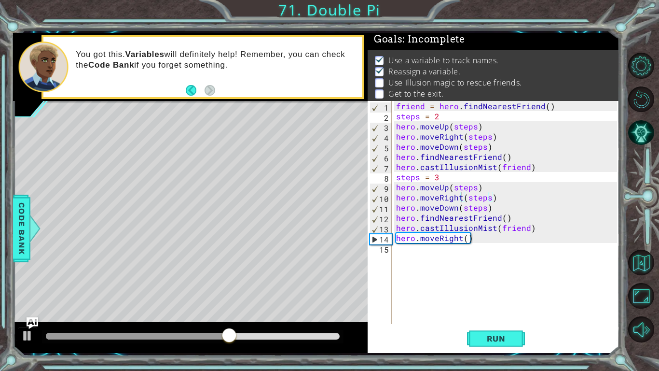
drag, startPoint x: 504, startPoint y: 332, endPoint x: 556, endPoint y: 343, distance: 52.8
click at [517, 289] on button "Run" at bounding box center [496, 338] width 58 height 25
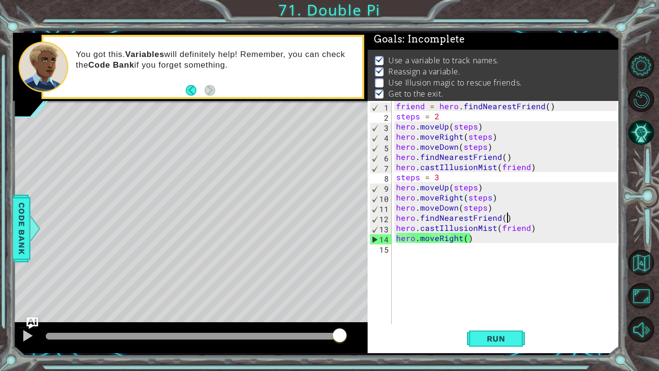
click at [508, 218] on div "friend = hero . findNearestFriend ( ) steps = 2 hero . moveUp ( steps ) hero . …" at bounding box center [508, 222] width 228 height 243
type textarea "hero.findNearestFriend()"
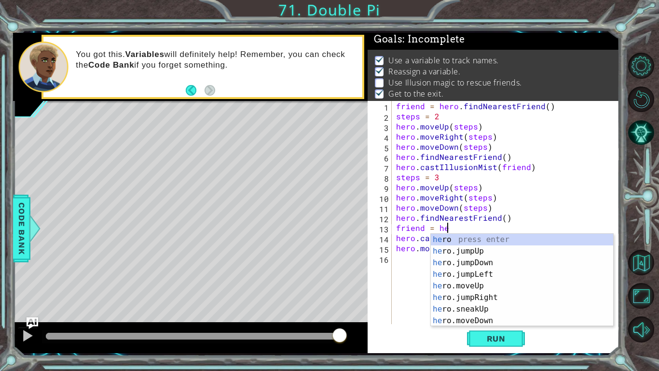
scroll to position [0, 3]
type textarea "friend = hero.f"
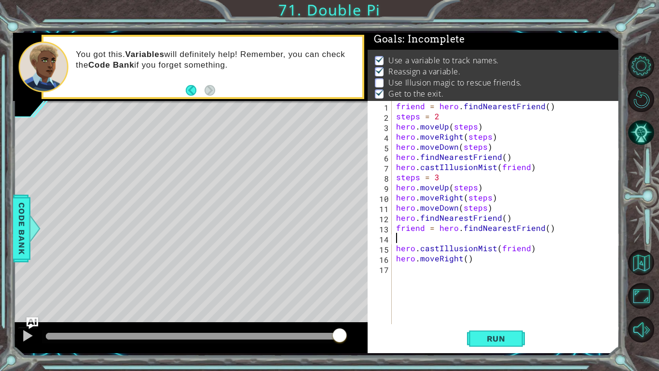
scroll to position [0, 0]
click at [502, 289] on span "Run" at bounding box center [496, 338] width 38 height 10
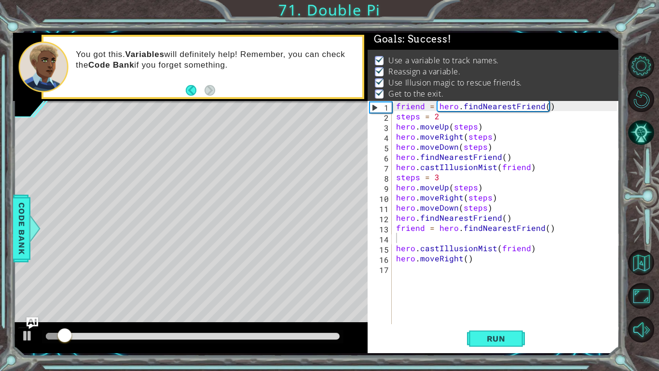
drag, startPoint x: 91, startPoint y: 329, endPoint x: 158, endPoint y: 347, distance: 68.9
click at [207, 289] on div "1 ההההההההההההההההההההההההההההההההההההההההההההההההההההההההההההההההההההההההההההה…" at bounding box center [316, 192] width 607 height 326
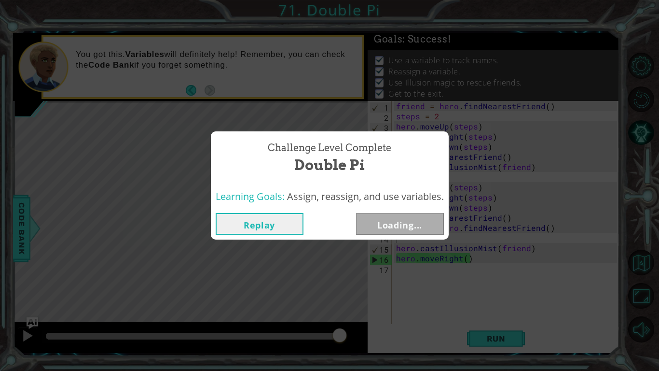
drag, startPoint x: 78, startPoint y: 335, endPoint x: 518, endPoint y: 340, distance: 440.1
click at [484, 289] on body "1 ההההההההההההההההההההההההההההההההההההההההההההההההההההההההההההההההההההההההההההה…" at bounding box center [329, 185] width 659 height 371
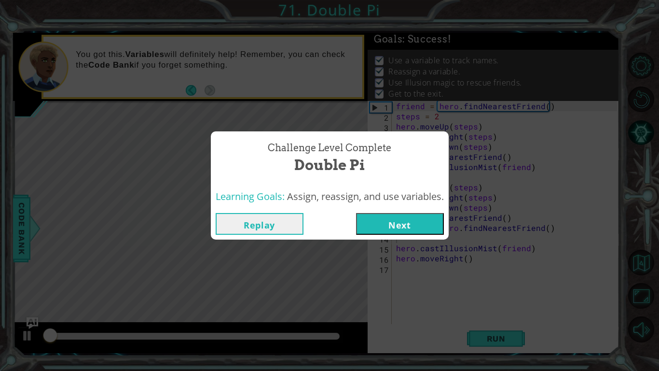
drag, startPoint x: 423, startPoint y: 222, endPoint x: 446, endPoint y: 230, distance: 24.4
click at [434, 222] on button "Next" at bounding box center [400, 224] width 88 height 22
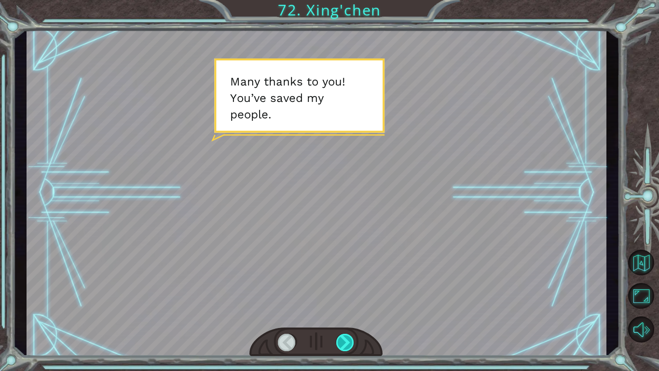
click at [351, 289] on div at bounding box center [345, 341] width 18 height 17
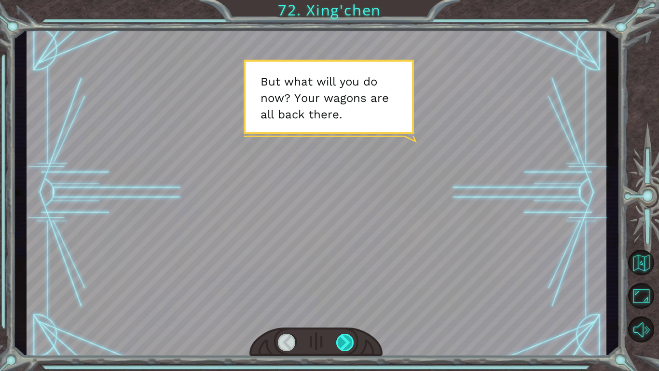
click at [351, 289] on div at bounding box center [345, 341] width 18 height 17
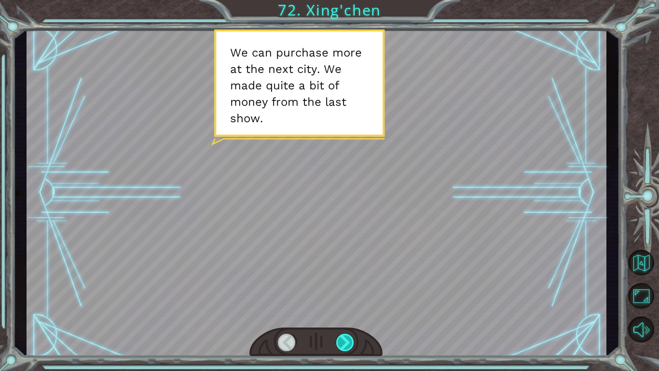
click at [352, 289] on div at bounding box center [345, 341] width 18 height 17
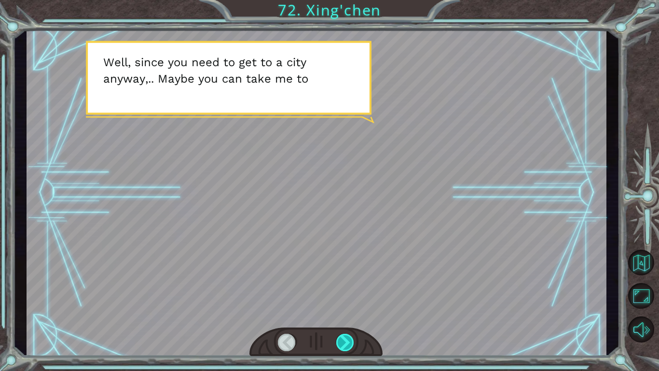
click at [350, 289] on div at bounding box center [345, 341] width 18 height 17
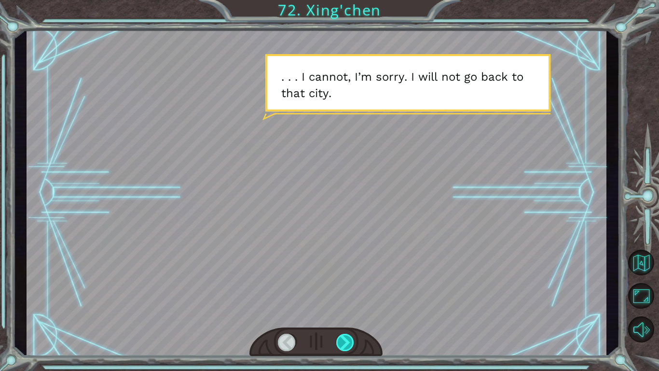
click at [351, 289] on div at bounding box center [345, 341] width 18 height 17
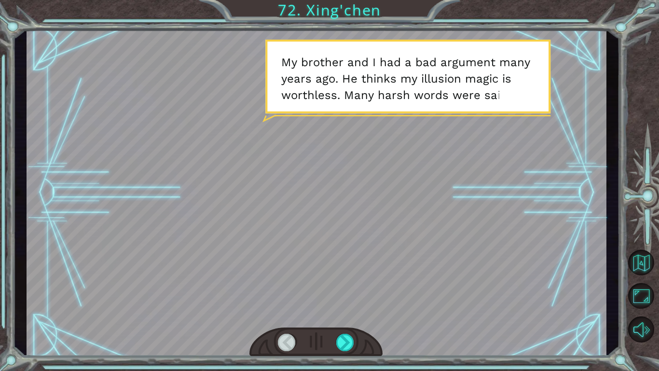
drag, startPoint x: 352, startPoint y: 334, endPoint x: 359, endPoint y: 324, distance: 11.9
click at [359, 289] on div at bounding box center [317, 192] width 580 height 326
click at [349, 289] on div at bounding box center [345, 341] width 18 height 17
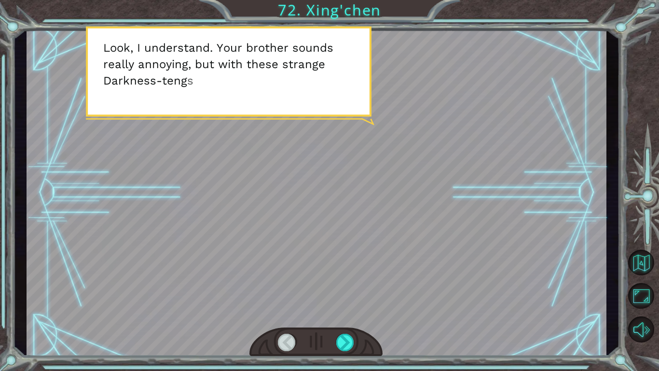
click at [353, 284] on div at bounding box center [317, 192] width 580 height 326
click at [341, 289] on div at bounding box center [315, 341] width 133 height 29
click at [348, 289] on div at bounding box center [345, 341] width 18 height 17
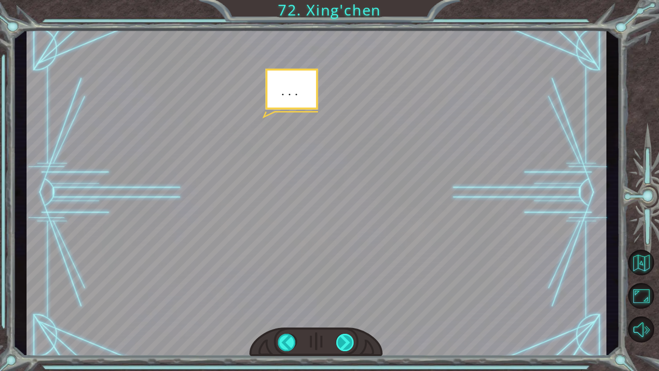
click at [348, 289] on div at bounding box center [345, 341] width 18 height 17
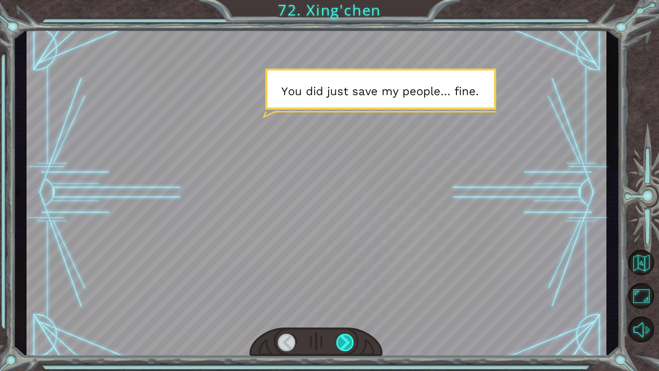
click at [348, 289] on div at bounding box center [345, 341] width 18 height 17
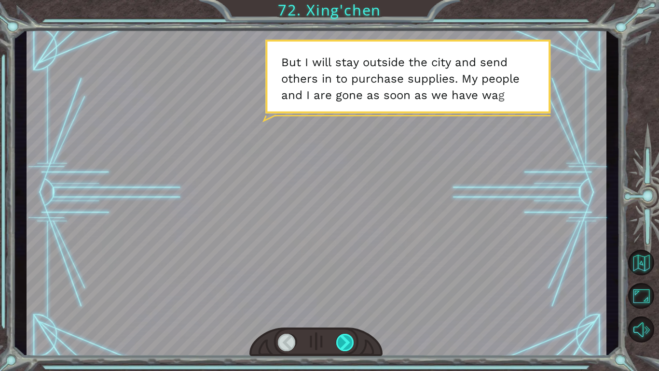
click at [347, 289] on div at bounding box center [345, 341] width 18 height 17
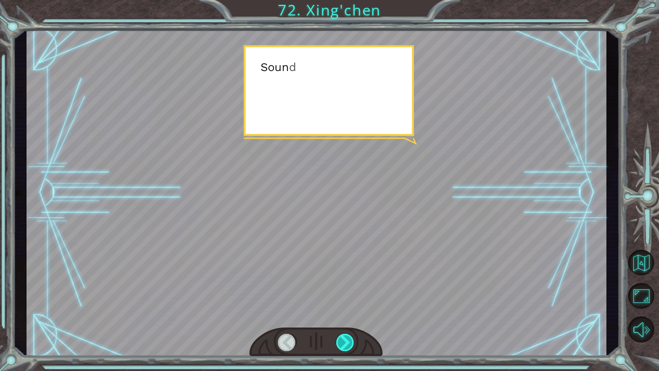
click at [347, 289] on div at bounding box center [345, 341] width 18 height 17
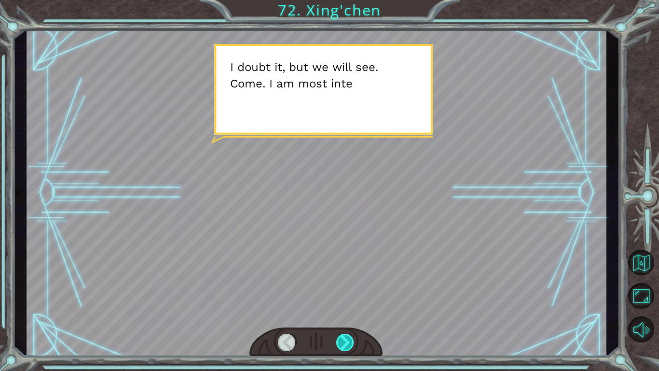
click at [344, 289] on div at bounding box center [345, 341] width 18 height 17
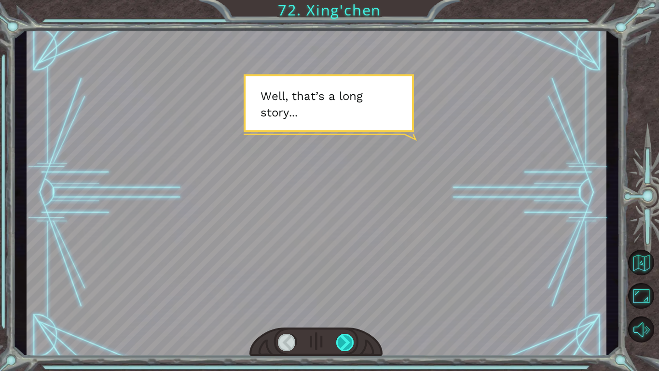
click at [337, 289] on div at bounding box center [345, 341] width 18 height 17
